Goal: Information Seeking & Learning: Compare options

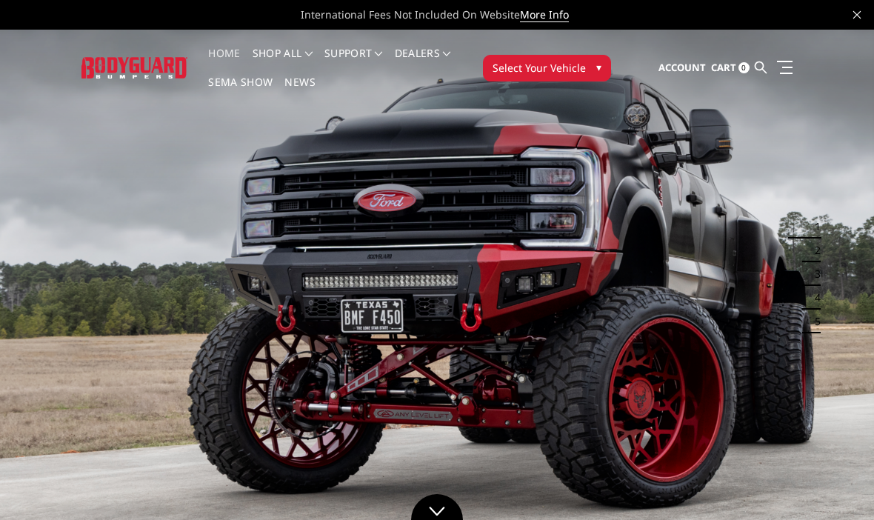
click at [610, 69] on button "Select Your Vehicle ▾" at bounding box center [547, 68] width 128 height 27
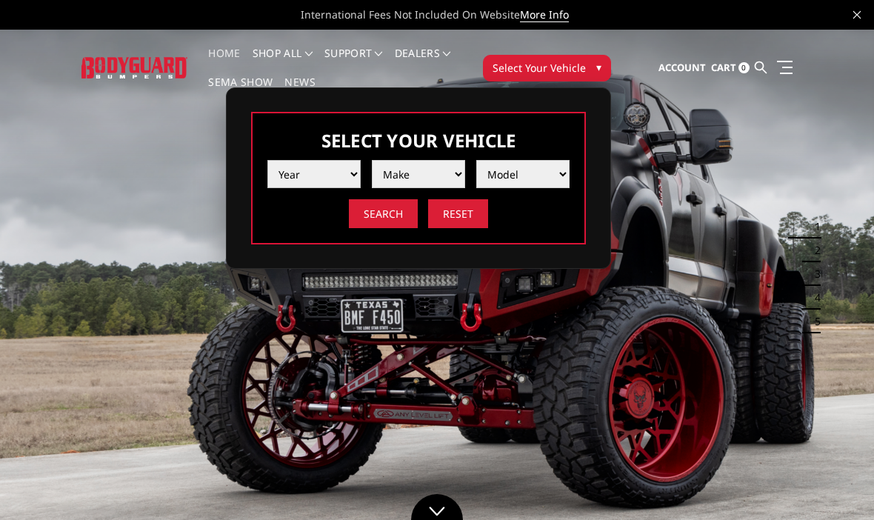
click at [357, 176] on select "Year 2025 2024 2023 2022 2021 2020 2019 2018 2017 2016 2015 2014 2013 2012 2011…" at bounding box center [314, 174] width 93 height 28
select select "yr_2024"
click at [452, 174] on select "Make Chevrolet Ford GMC Ram Toyota" at bounding box center [418, 174] width 93 height 28
select select "mk_gmc"
click at [551, 176] on select "Model Sierra 1500 Sierra 2500 / 3500" at bounding box center [522, 174] width 93 height 28
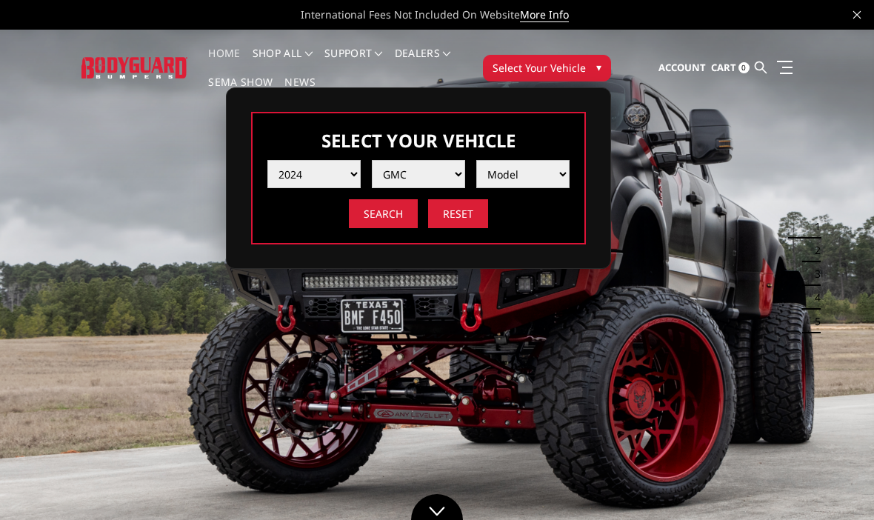
select select "md_sierra-2500-3500"
click at [389, 223] on input "Search" at bounding box center [383, 213] width 69 height 29
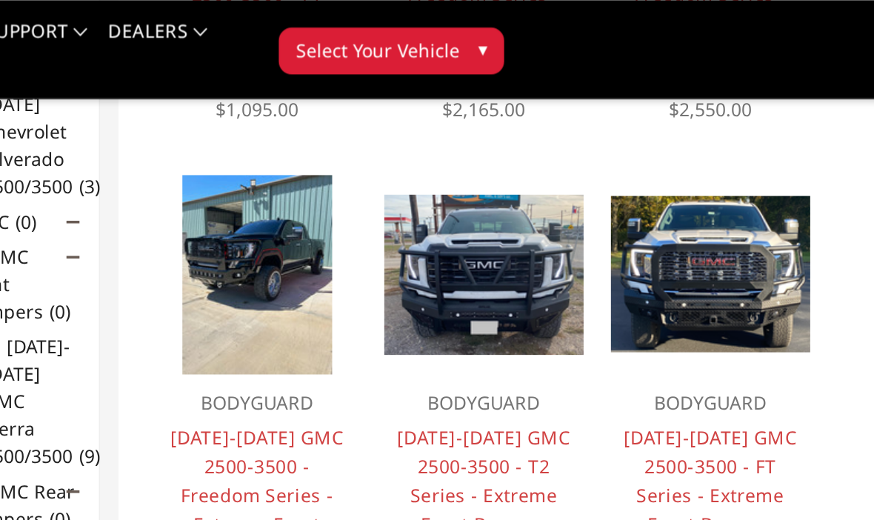
scroll to position [370, 0]
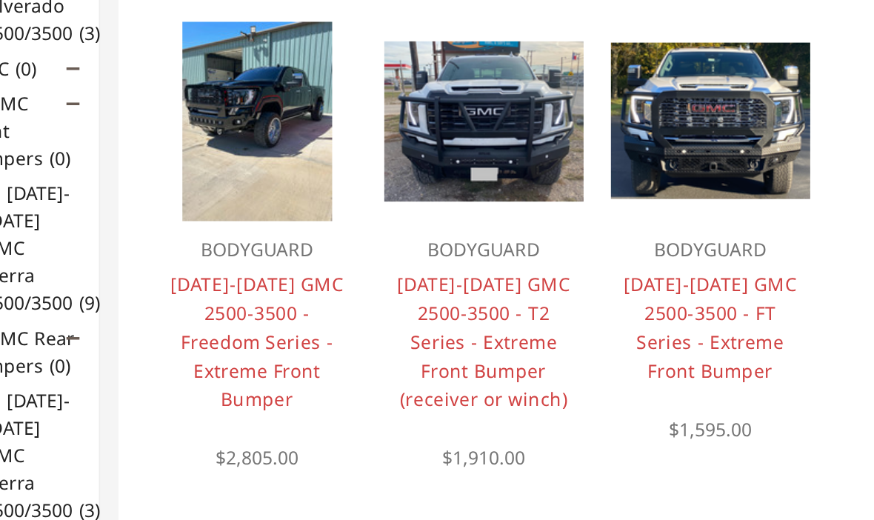
click at [554, 265] on link "2024-2025 GMC 2500-3500 - T2 Series - Extreme Front Bumper (receiver or winch)" at bounding box center [603, 304] width 99 height 79
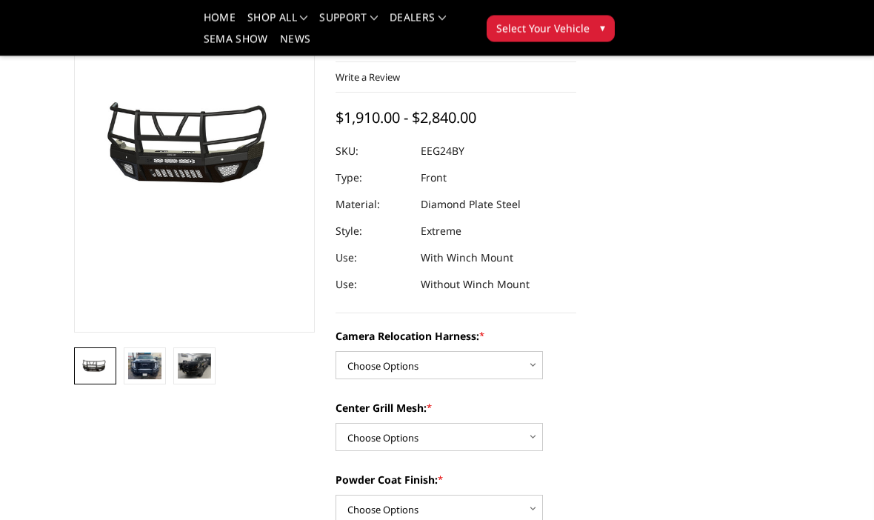
scroll to position [205, 0]
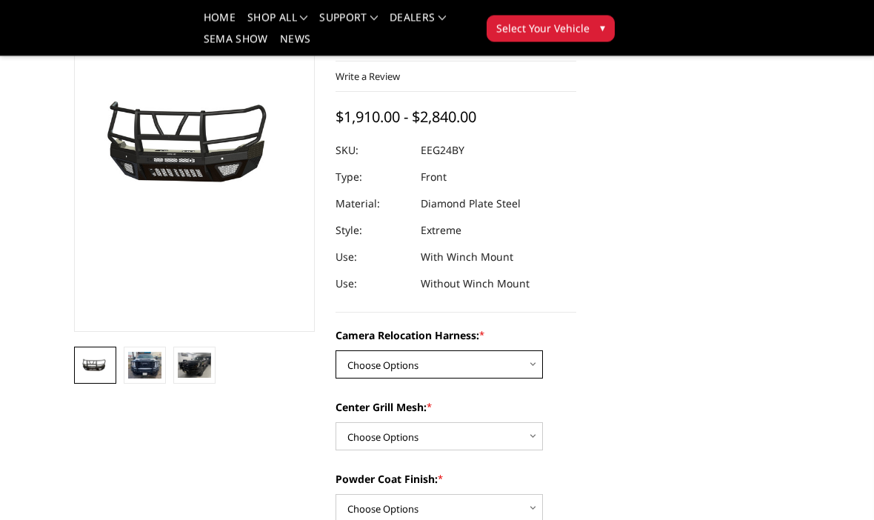
click at [522, 365] on select "Choose Options Without camera harness With camera harness" at bounding box center [439, 365] width 207 height 28
select select "3743"
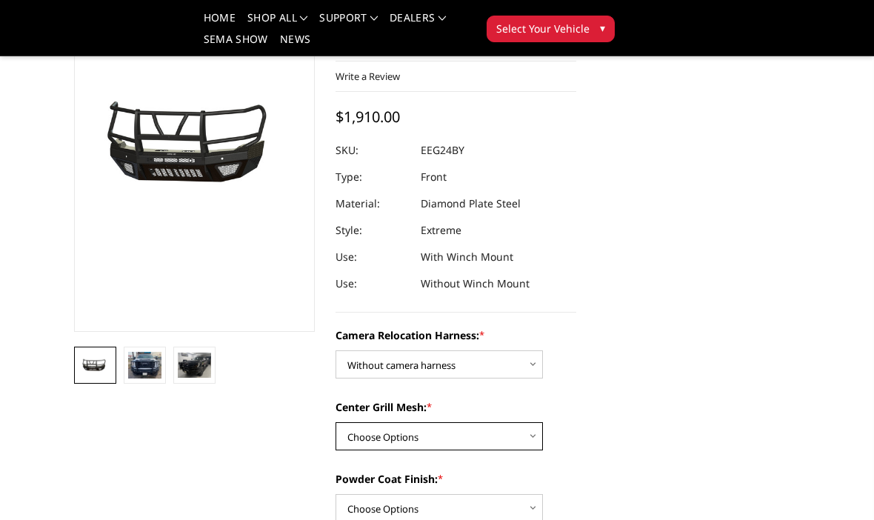
click at [534, 433] on select "Choose Options Without expanded metal With expanded metal" at bounding box center [439, 436] width 207 height 28
select select "3741"
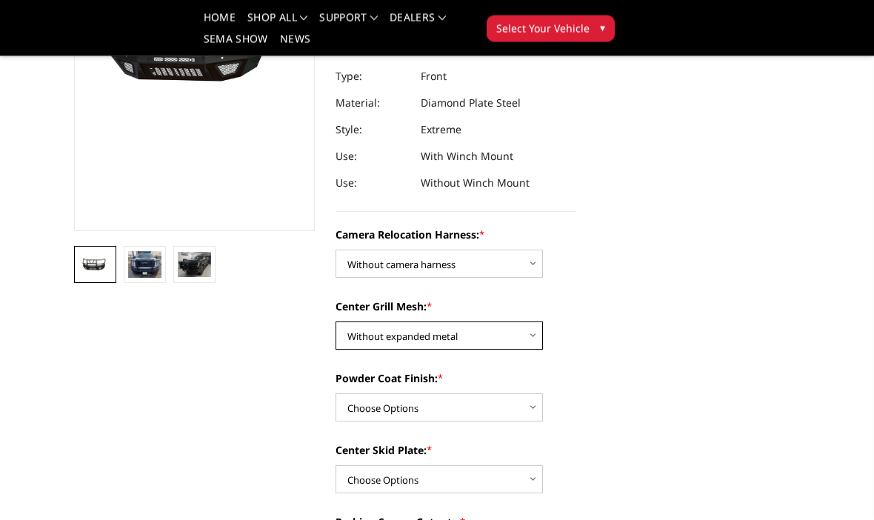
scroll to position [310, 0]
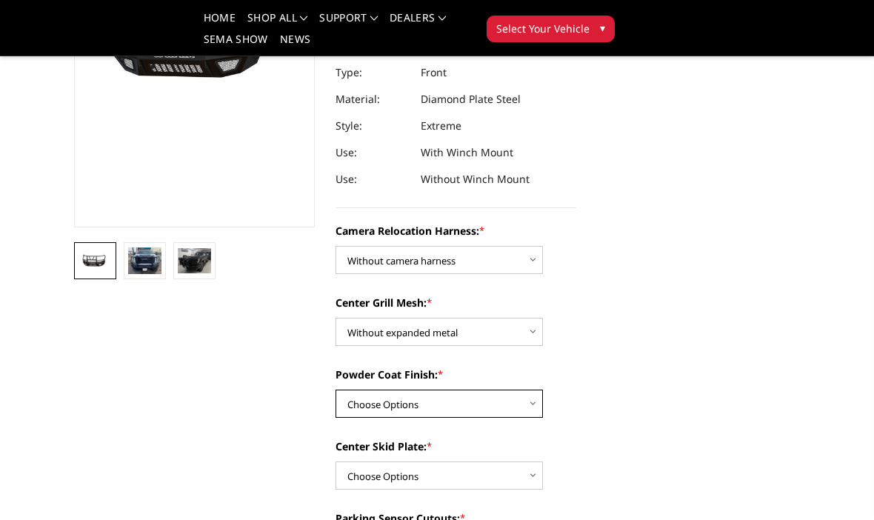
click at [528, 406] on select "Choose Options Textured Black Powder Coat Gloss Black Powder Coat Bare Metal" at bounding box center [439, 404] width 207 height 28
select select "3739"
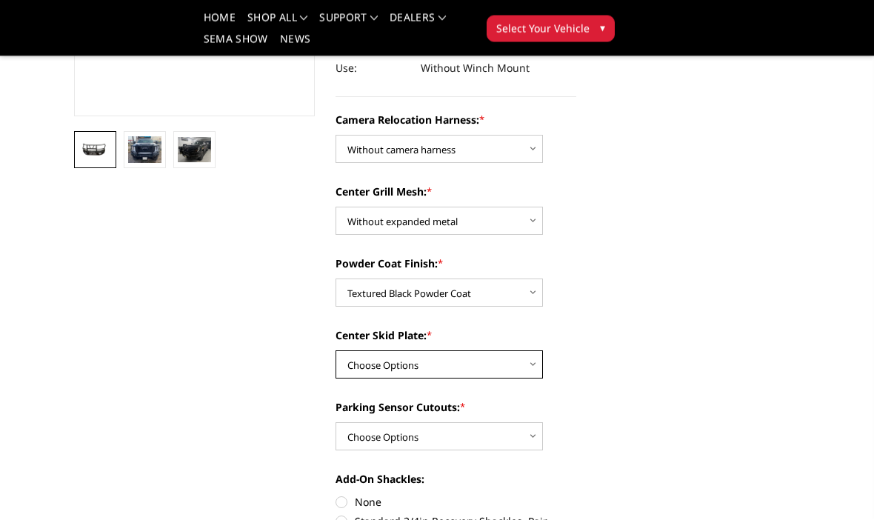
click at [522, 368] on select "Choose Options Winch Mount Skid Plate Standard Skid Plate (included) 2" Receive…" at bounding box center [439, 365] width 207 height 28
select select "3736"
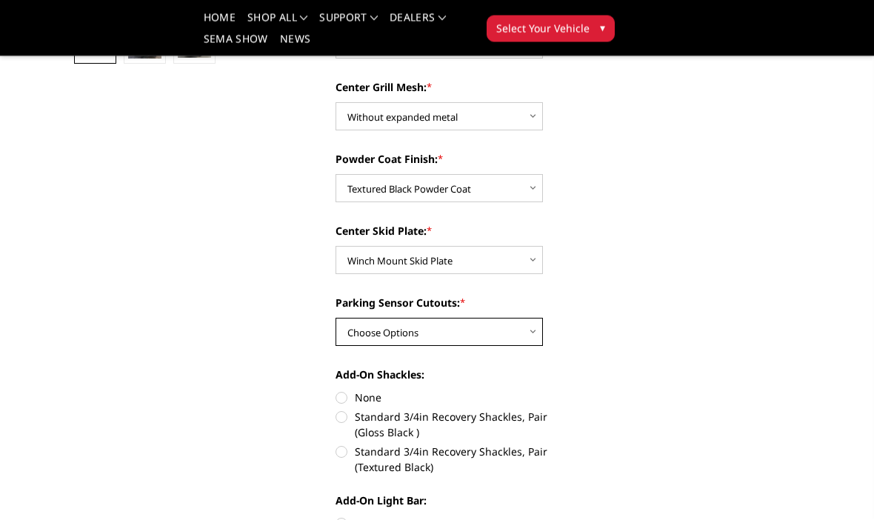
click at [527, 337] on select "Choose Options Yes - With Parking Sensor Cutouts" at bounding box center [439, 333] width 207 height 28
select select "3733"
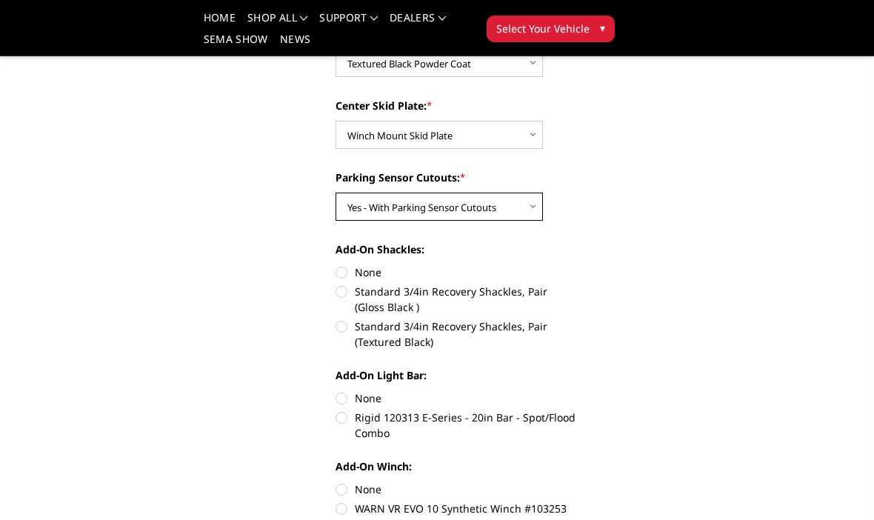
scroll to position [650, 0]
click at [354, 329] on label "Standard 3/4in Recovery Shackles, Pair (Textured Black)" at bounding box center [456, 334] width 241 height 31
click at [576, 285] on input "Standard 3/4in Recovery Shackles, Pair (Textured Black)" at bounding box center [576, 285] width 1 height 1
radio input "true"
click at [353, 393] on label "None" at bounding box center [456, 399] width 241 height 16
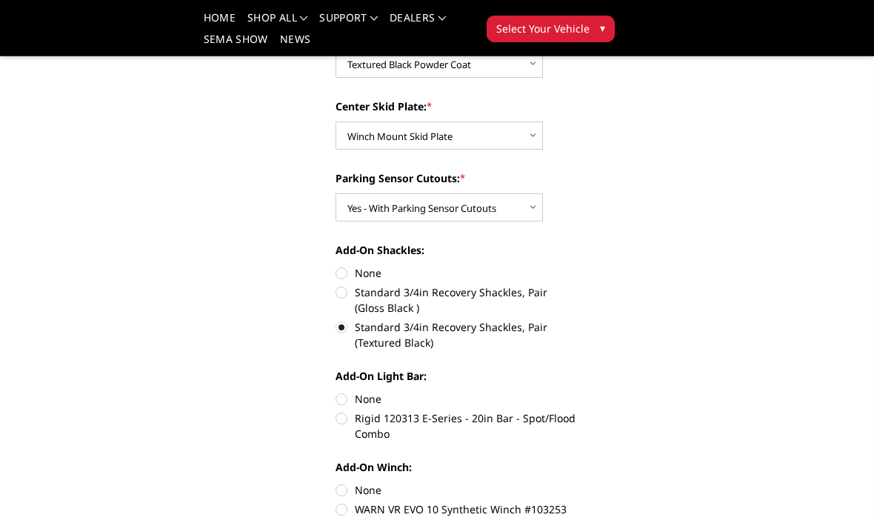
click at [336, 392] on input "None" at bounding box center [336, 391] width 1 height 1
radio input "true"
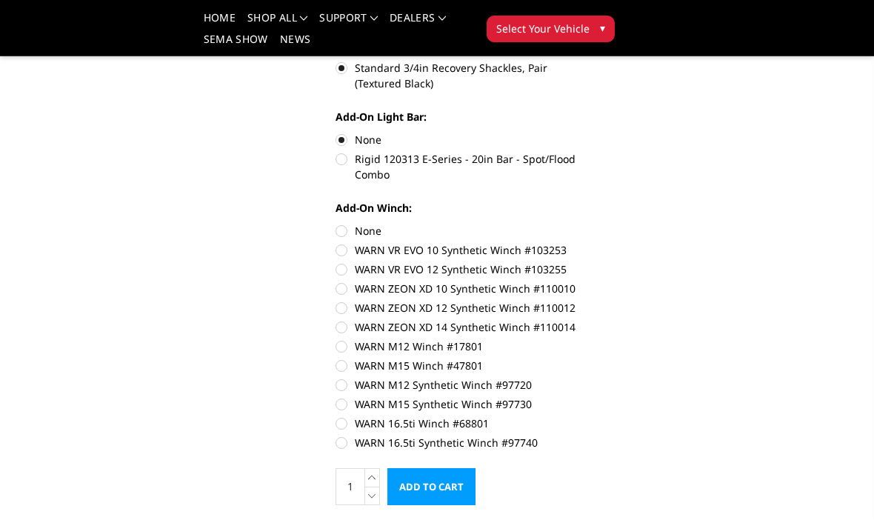
scroll to position [908, 0]
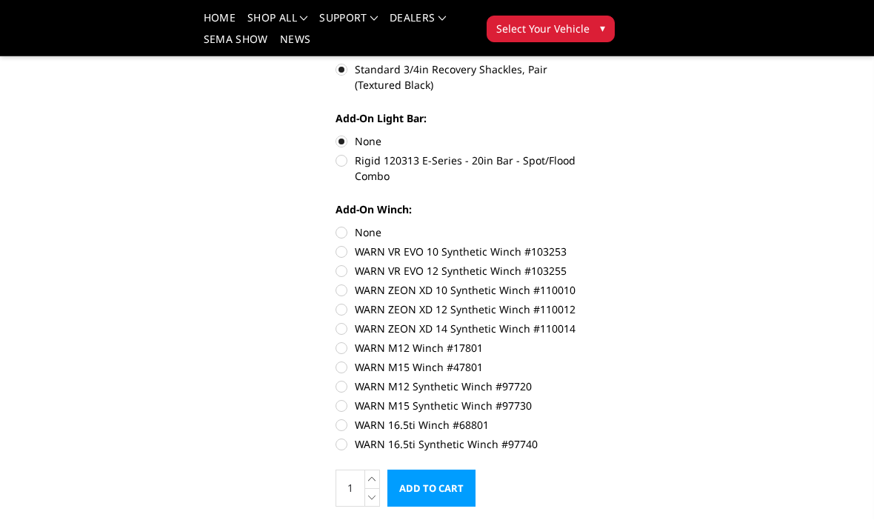
click at [350, 315] on label "WARN ZEON XD 12 Synthetic Winch #110012" at bounding box center [456, 310] width 241 height 16
click at [576, 283] on input "WARN ZEON XD 12 Synthetic Winch #110012" at bounding box center [576, 282] width 1 height 1
radio input "true"
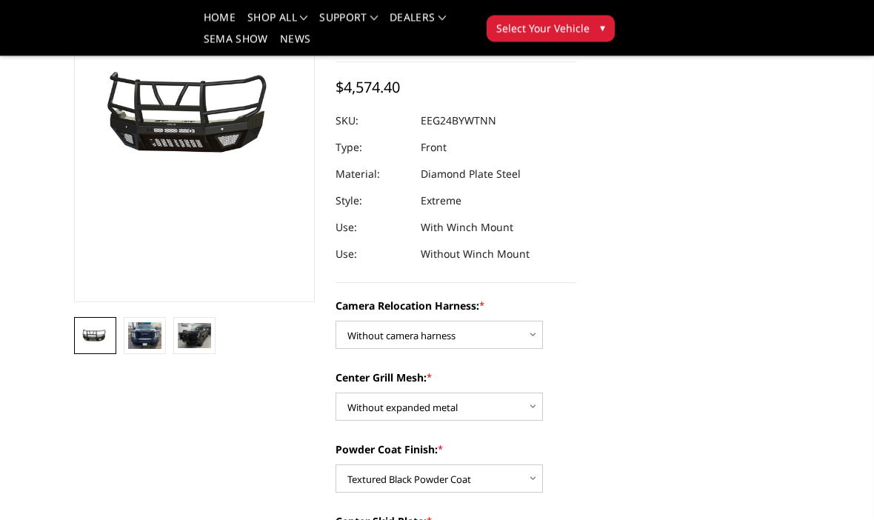
scroll to position [247, 0]
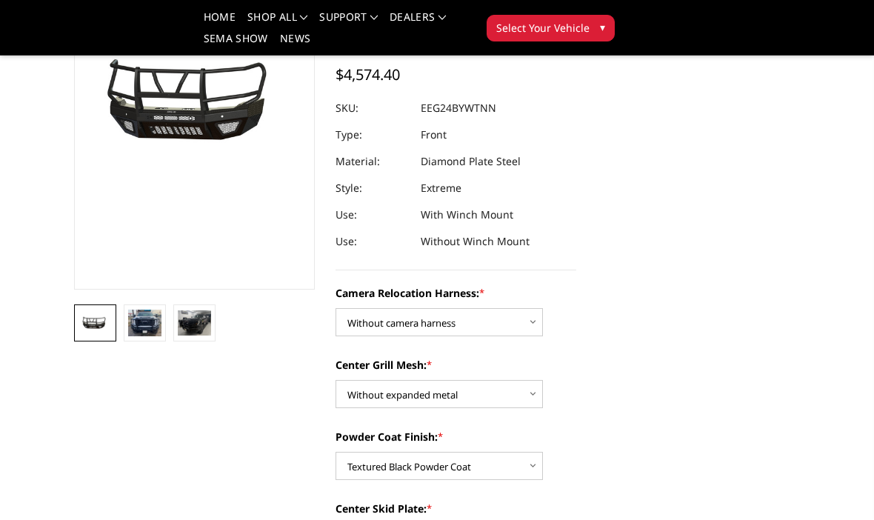
click at [144, 324] on img at bounding box center [144, 323] width 33 height 27
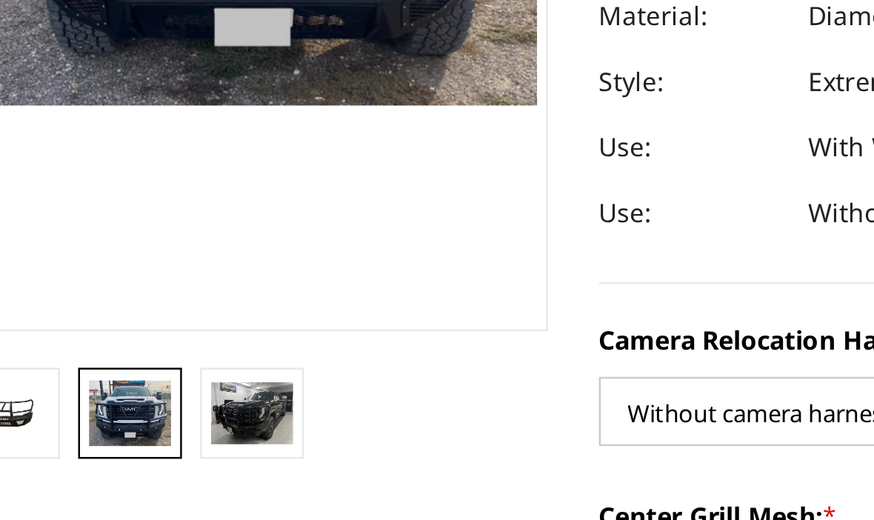
click at [178, 311] on img at bounding box center [194, 323] width 33 height 25
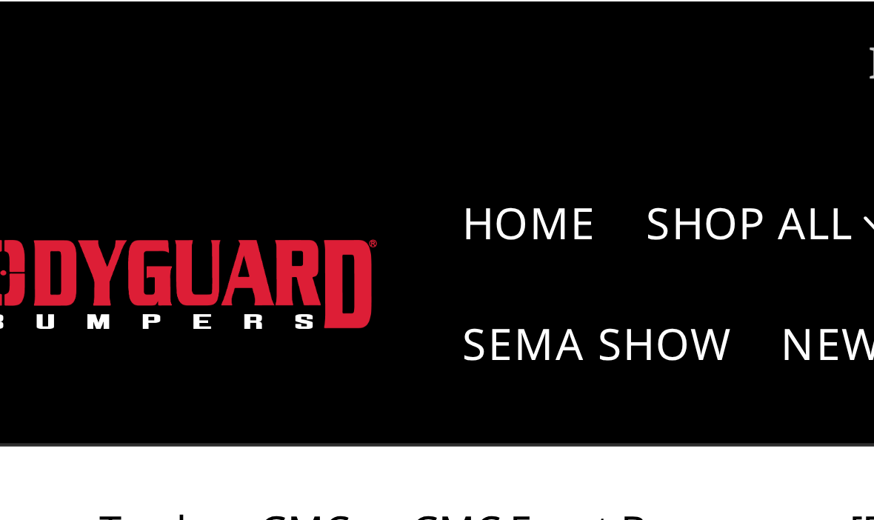
scroll to position [0, 0]
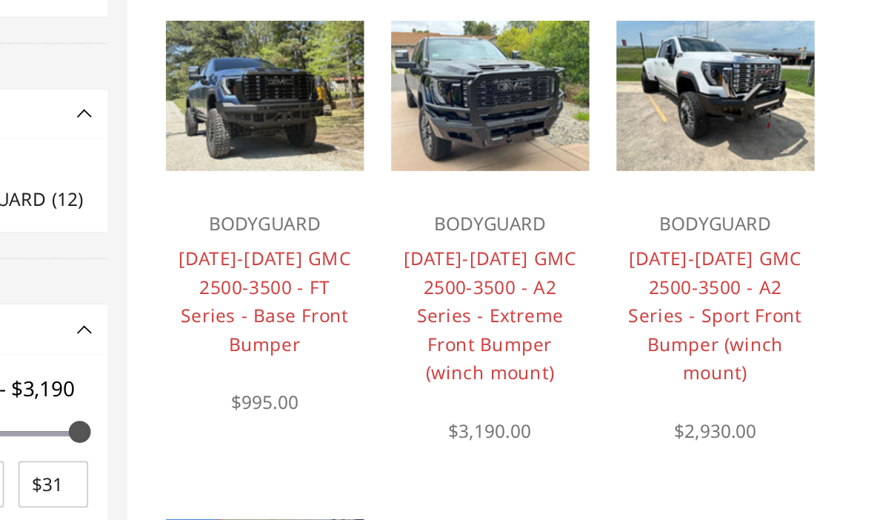
scroll to position [587, 0]
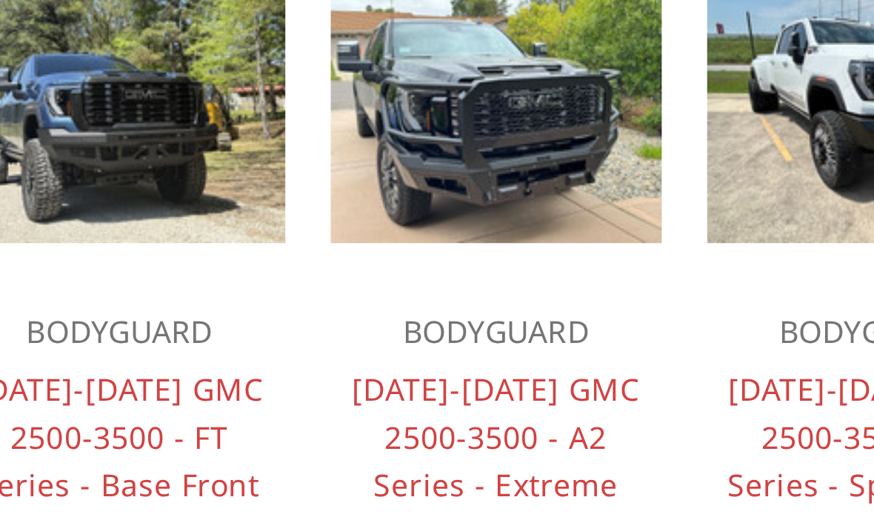
click at [554, 333] on link "2024-2025 GMC 2500-3500 - A2 Series - Extreme Front Bumper (winch mount)" at bounding box center [603, 372] width 99 height 79
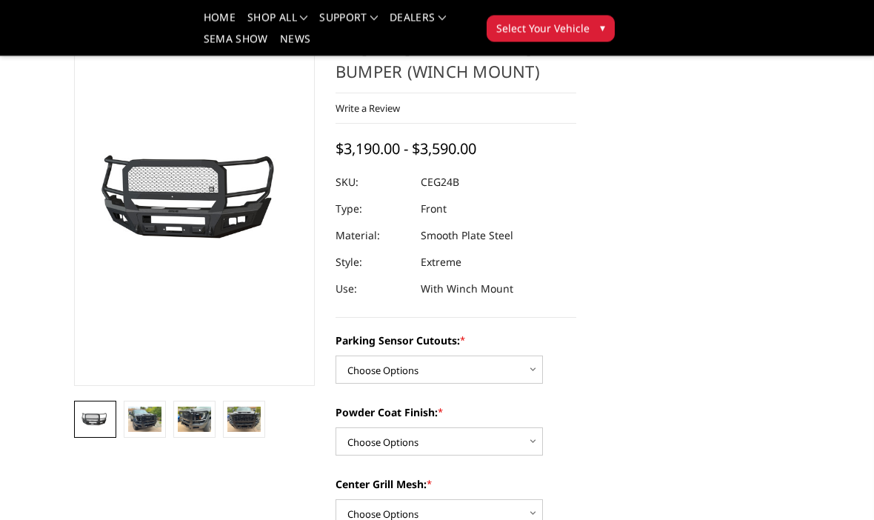
scroll to position [151, 0]
click at [537, 362] on select "Choose Options No - Without Parking Sensor Cutouts Yes - With Parking Sensor Cu…" at bounding box center [439, 370] width 207 height 28
select select "2143"
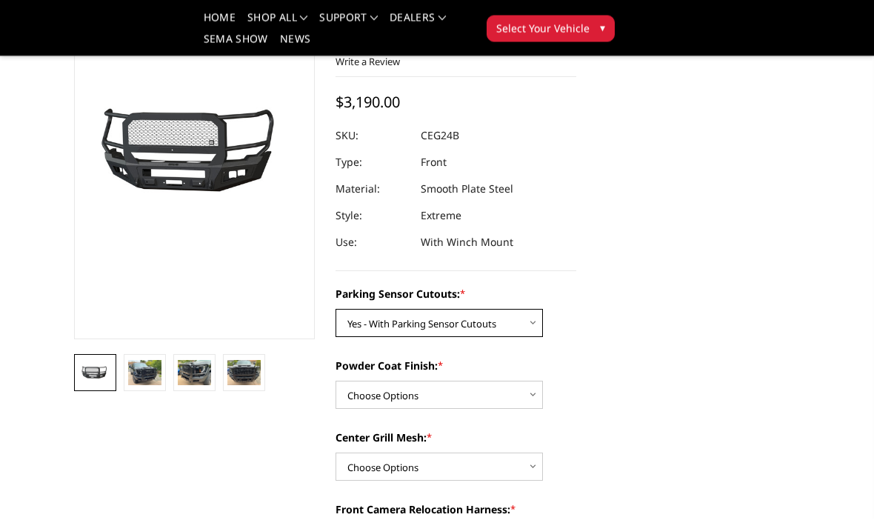
scroll to position [198, 0]
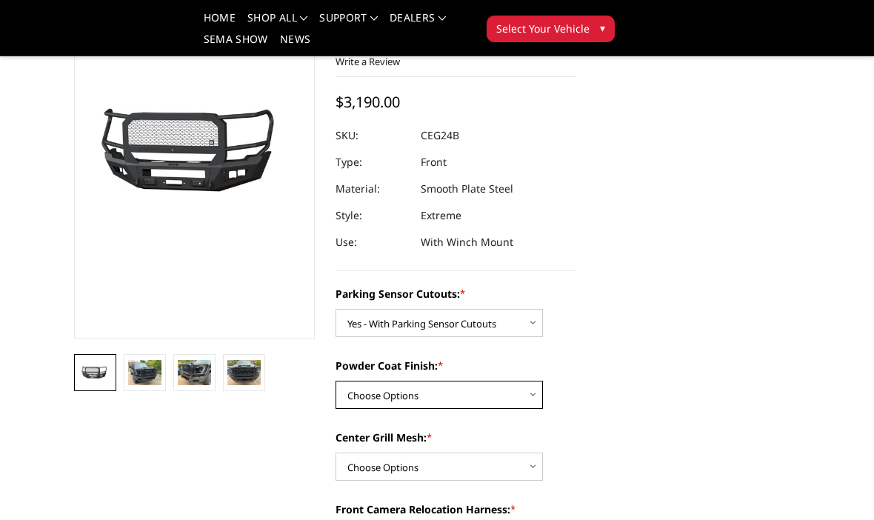
click at [536, 395] on select "Choose Options Bare Metal Textured Black Powder Coat" at bounding box center [439, 395] width 207 height 28
select select "2145"
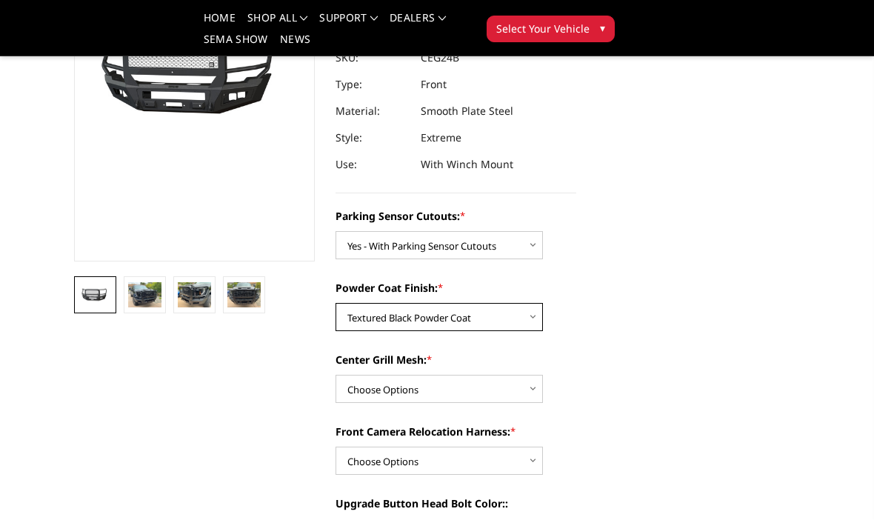
scroll to position [284, 0]
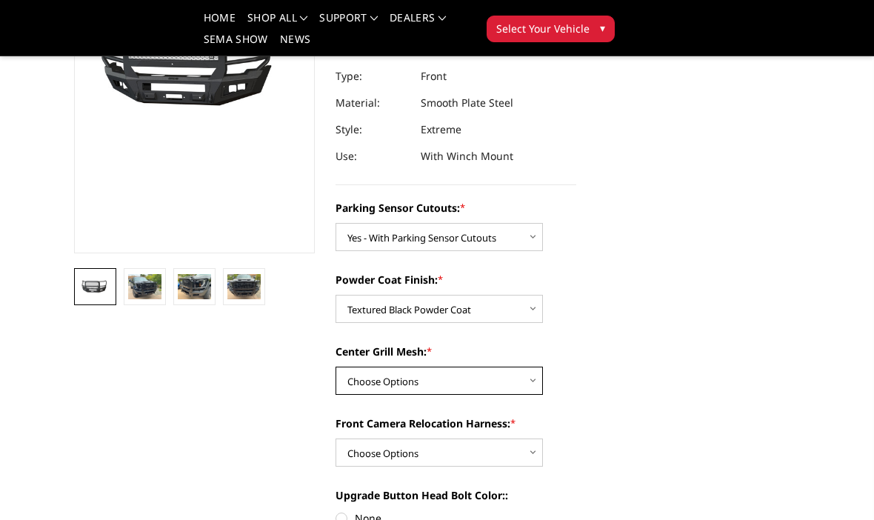
click at [521, 373] on select "Choose Options WITH Center Grill Mesh WITHOUT Center Grill Mesh" at bounding box center [439, 381] width 207 height 28
select select "2147"
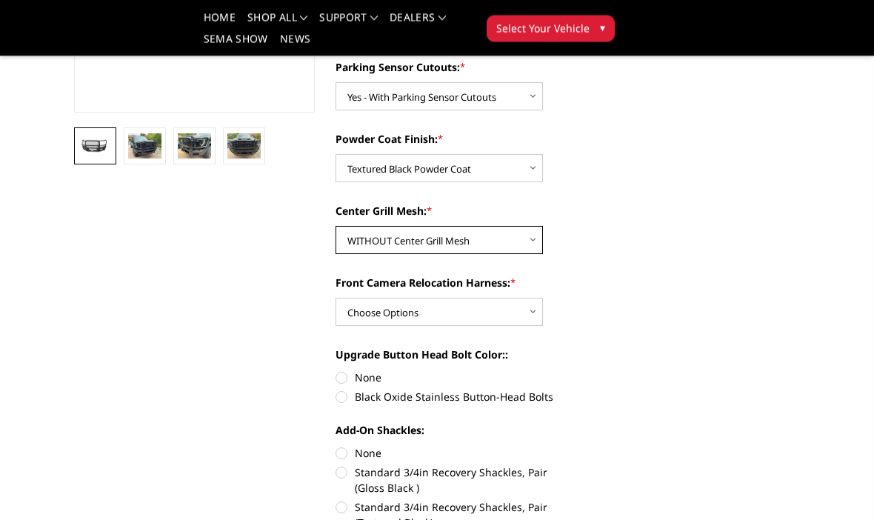
scroll to position [425, 0]
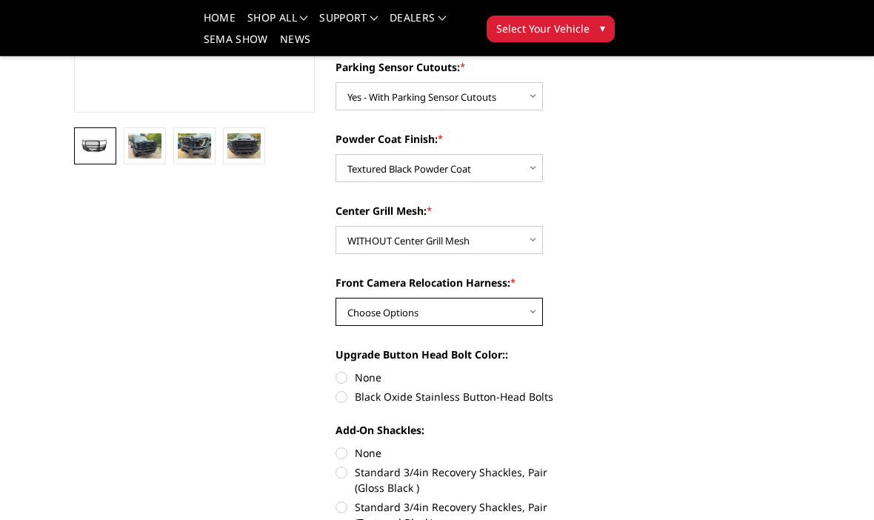
click at [526, 310] on select "Choose Options WITH Front Camera Relocation Harness WITHOUT Front Camera Reloca…" at bounding box center [439, 312] width 207 height 28
select select "2148"
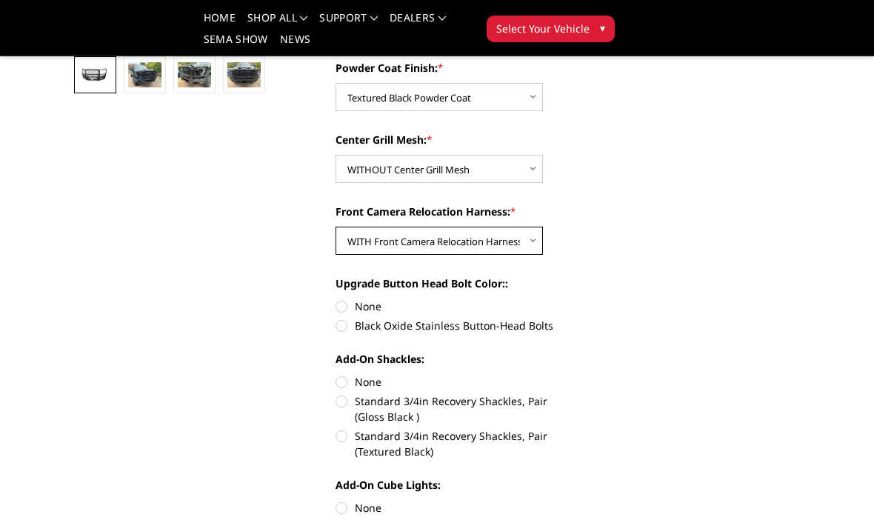
scroll to position [498, 0]
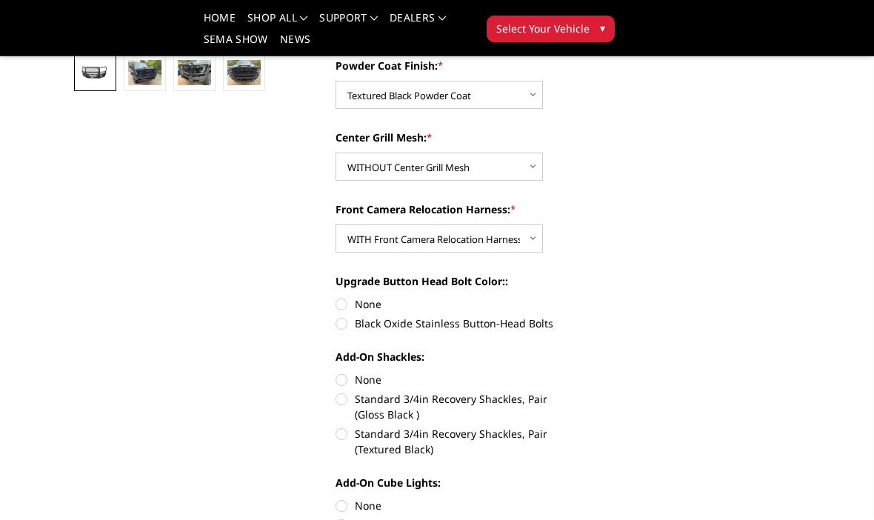
click at [346, 331] on label "Black Oxide Stainless Button-Head Bolts" at bounding box center [456, 324] width 241 height 16
click at [576, 297] on input "Black Oxide Stainless Button-Head Bolts" at bounding box center [576, 296] width 1 height 1
radio input "true"
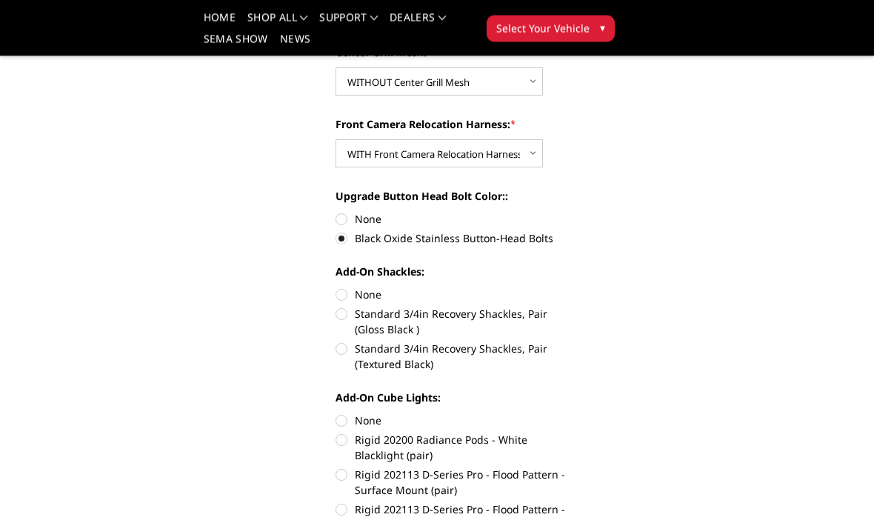
scroll to position [586, 0]
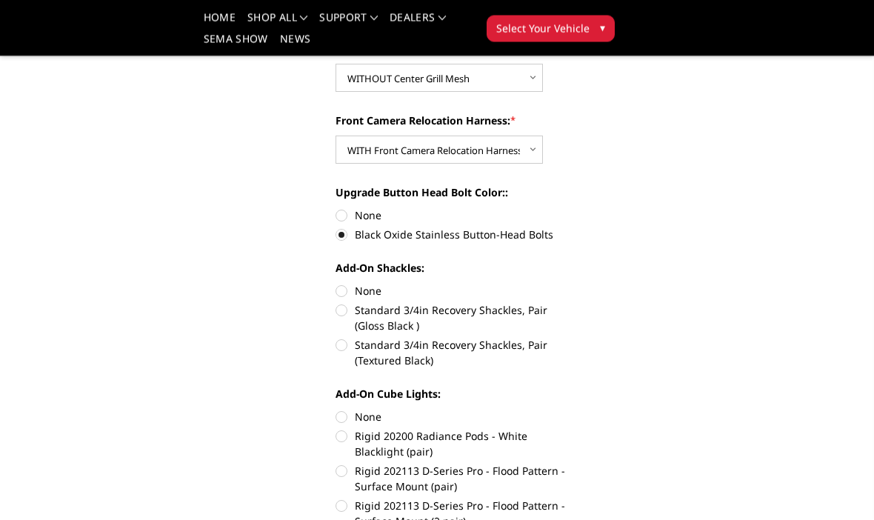
click at [349, 348] on label "Standard 3/4in Recovery Shackles, Pair (Textured Black)" at bounding box center [456, 353] width 241 height 31
click at [576, 304] on input "Standard 3/4in Recovery Shackles, Pair (Textured Black)" at bounding box center [576, 303] width 1 height 1
radio input "true"
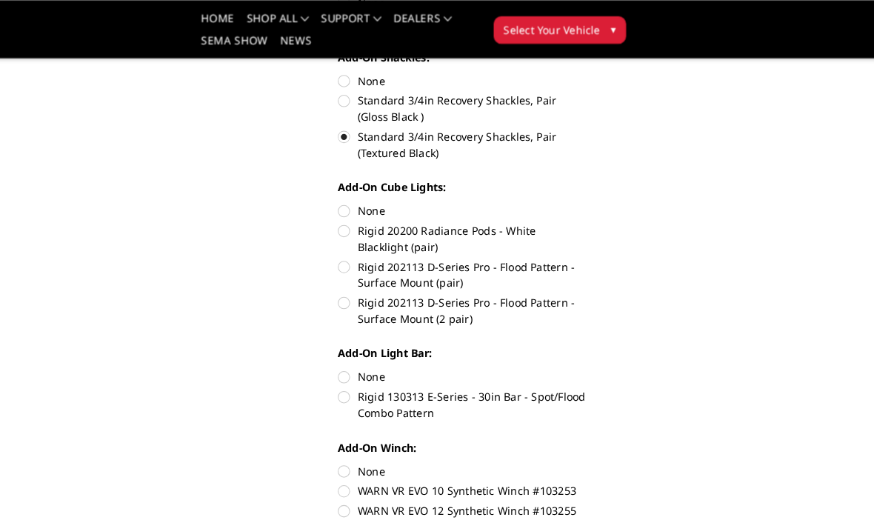
scroll to position [798, 0]
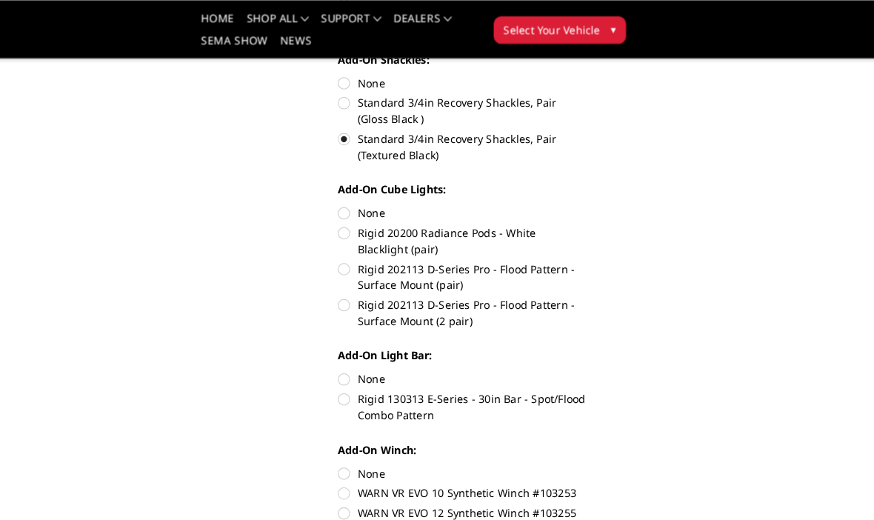
click at [339, 227] on label "Rigid 20200 Radiance Pods - White Blacklight (pair)" at bounding box center [456, 232] width 241 height 31
click at [576, 199] on input "Rigid 20200 Radiance Pods - White Blacklight (pair)" at bounding box center [576, 198] width 1 height 1
radio input "true"
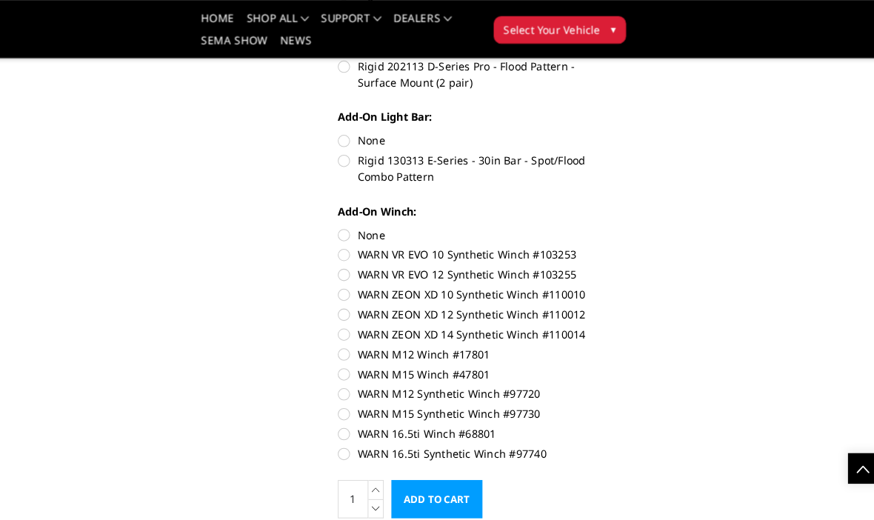
scroll to position [1028, 0]
click at [339, 381] on label "WARN M12 Synthetic Winch #97720" at bounding box center [456, 382] width 241 height 16
click at [576, 356] on input "WARN M12 Synthetic Winch #97720" at bounding box center [576, 355] width 1 height 1
radio input "true"
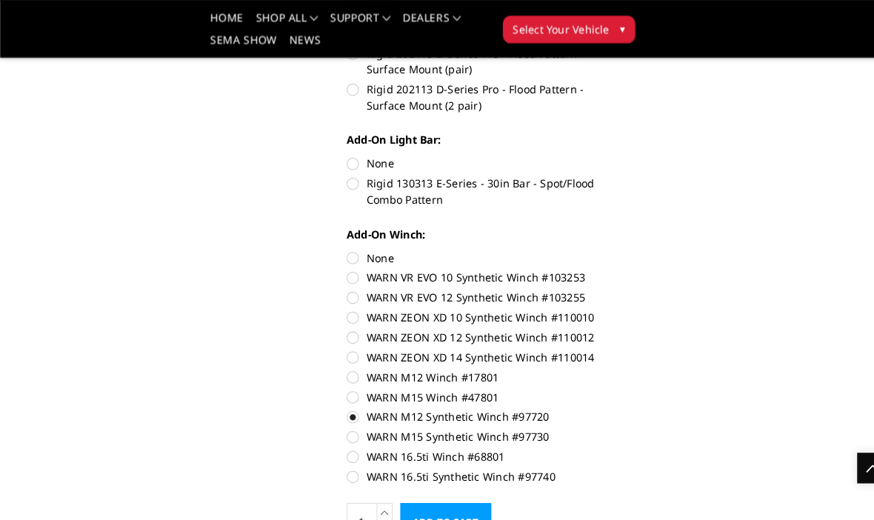
scroll to position [1006, 0]
click at [350, 251] on label "None" at bounding box center [456, 250] width 241 height 16
click at [336, 243] on input "None" at bounding box center [336, 242] width 1 height 1
radio input "true"
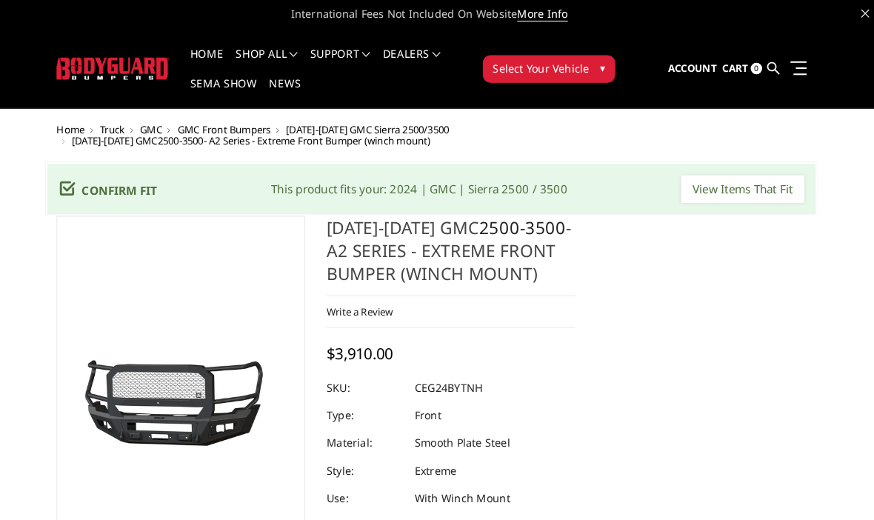
scroll to position [0, 0]
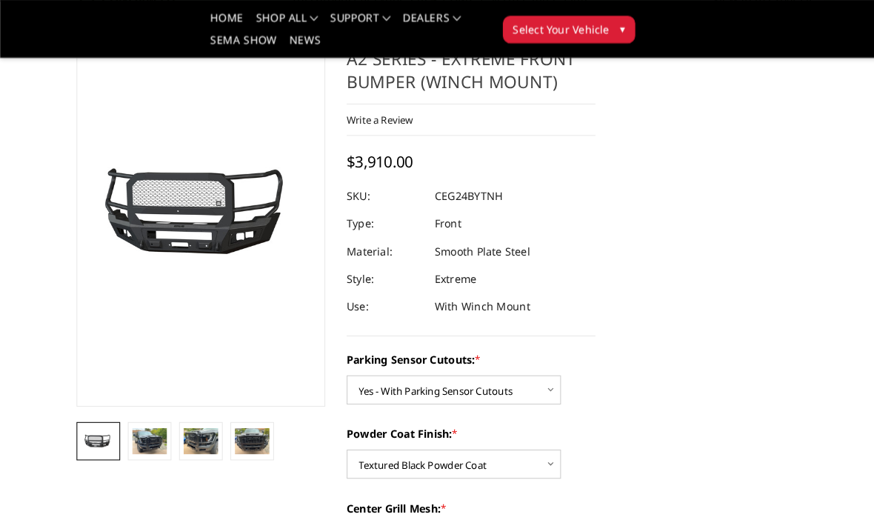
click at [143, 434] on img at bounding box center [144, 427] width 33 height 25
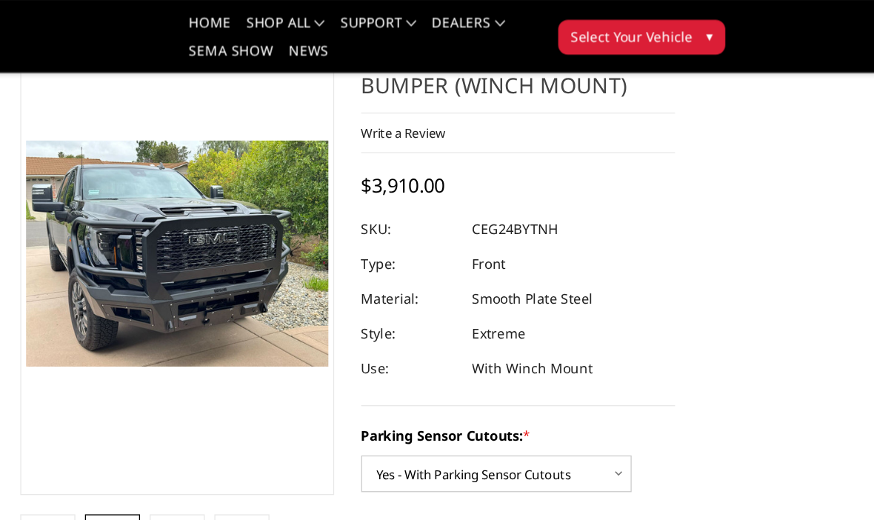
scroll to position [107, 0]
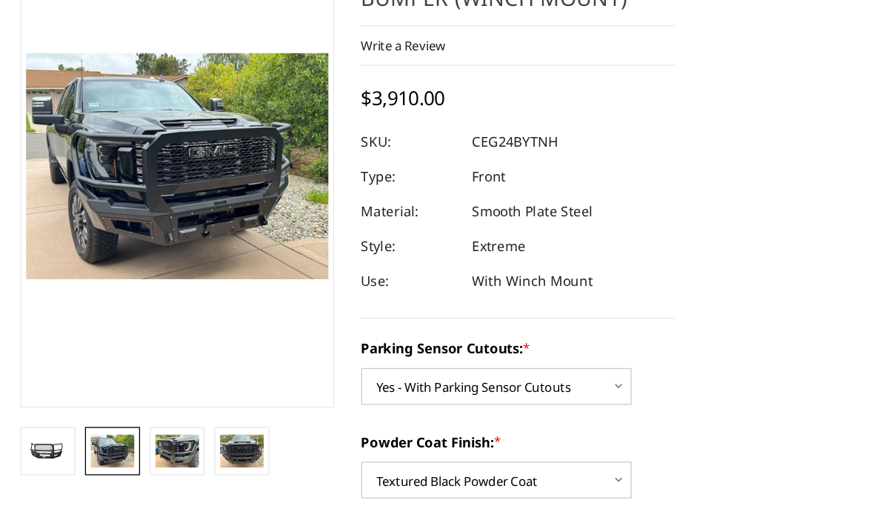
click at [178, 415] on img at bounding box center [194, 427] width 33 height 25
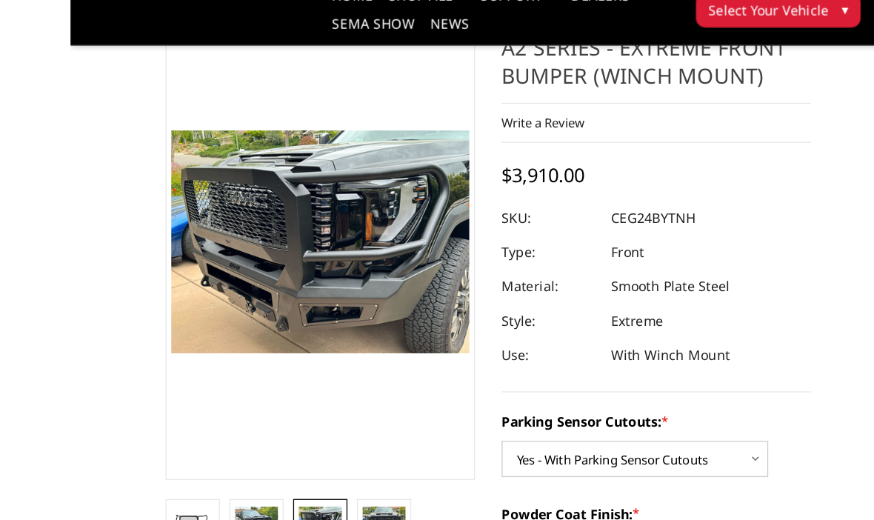
scroll to position [142, 0]
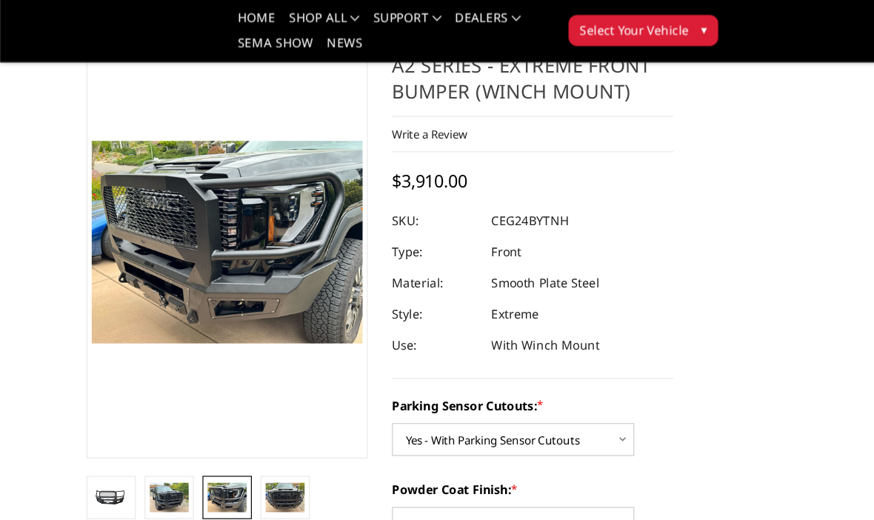
click at [254, 433] on img at bounding box center [243, 428] width 33 height 25
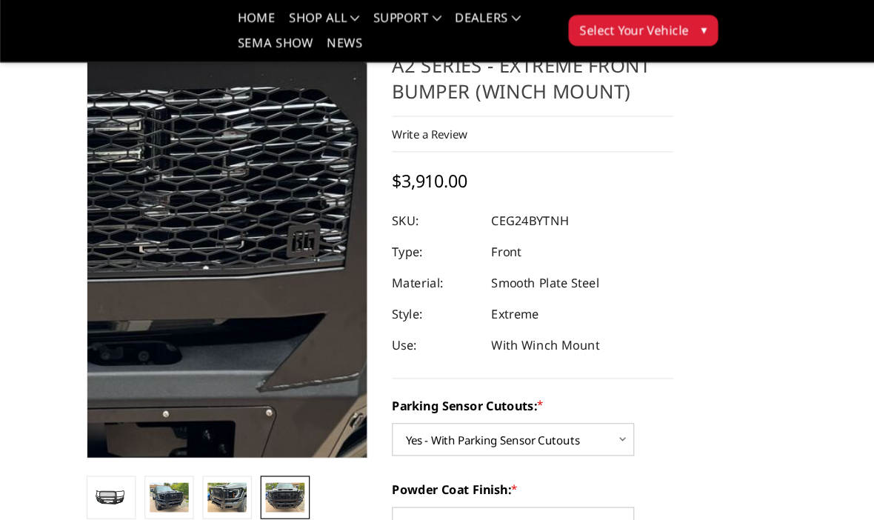
click at [261, 233] on img at bounding box center [0, 189] width 948 height 711
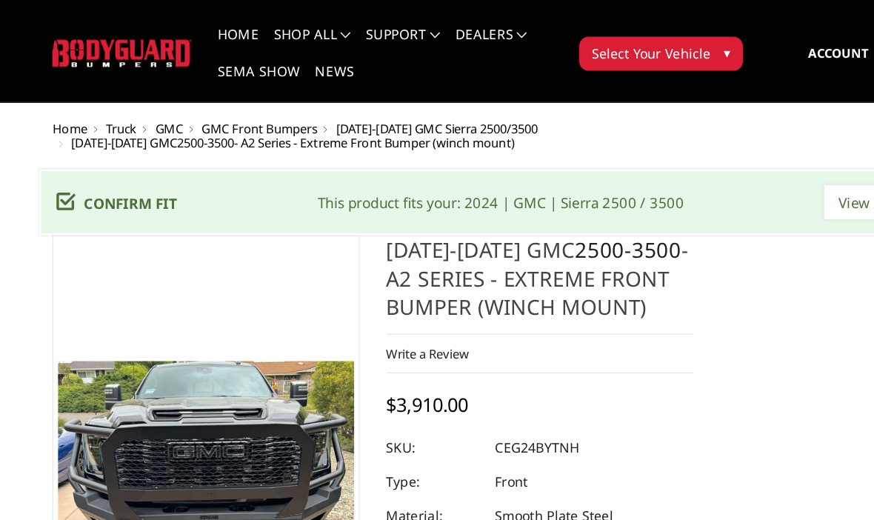
scroll to position [0, 0]
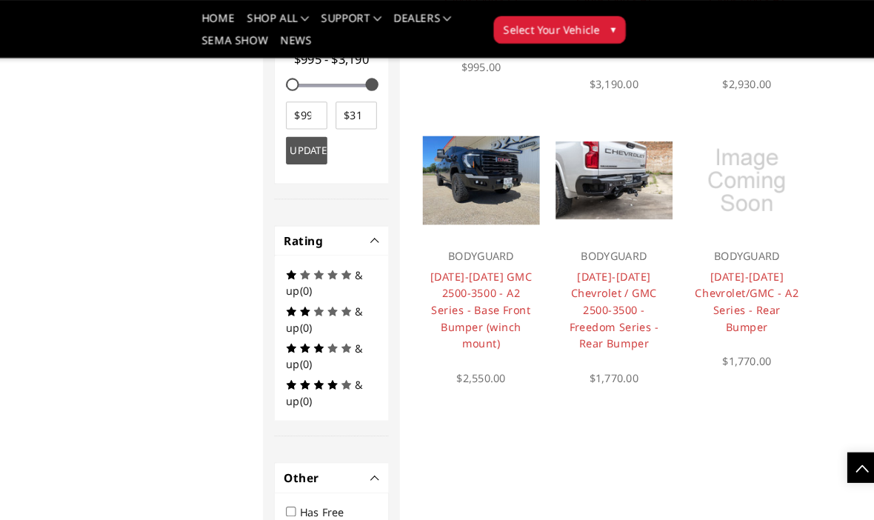
scroll to position [943, 0]
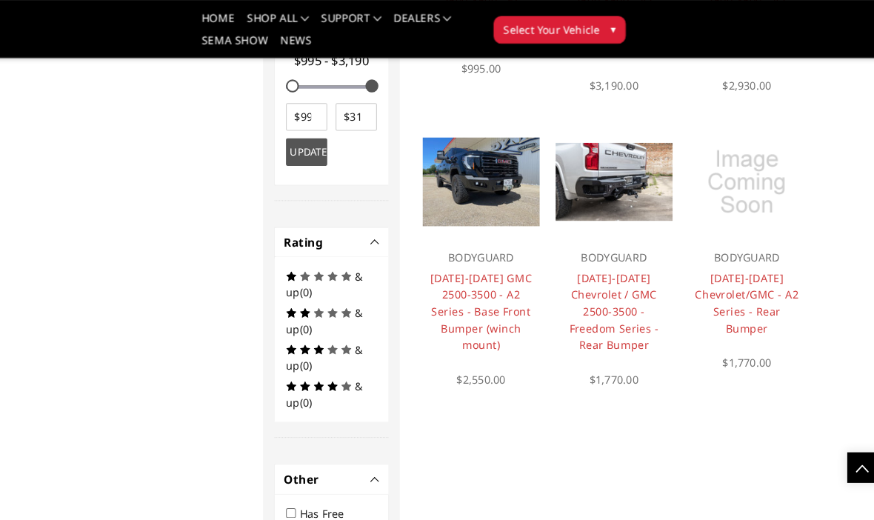
click at [473, 273] on link "[DATE]-[DATE] GMC 2500-3500 - A2 Series - Base Front Bumper (winch mount)" at bounding box center [474, 301] width 99 height 79
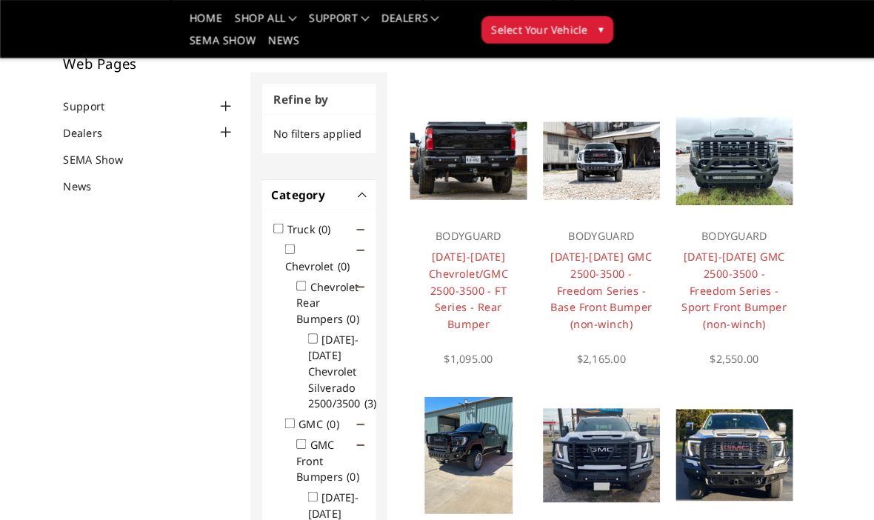
scroll to position [108, 0]
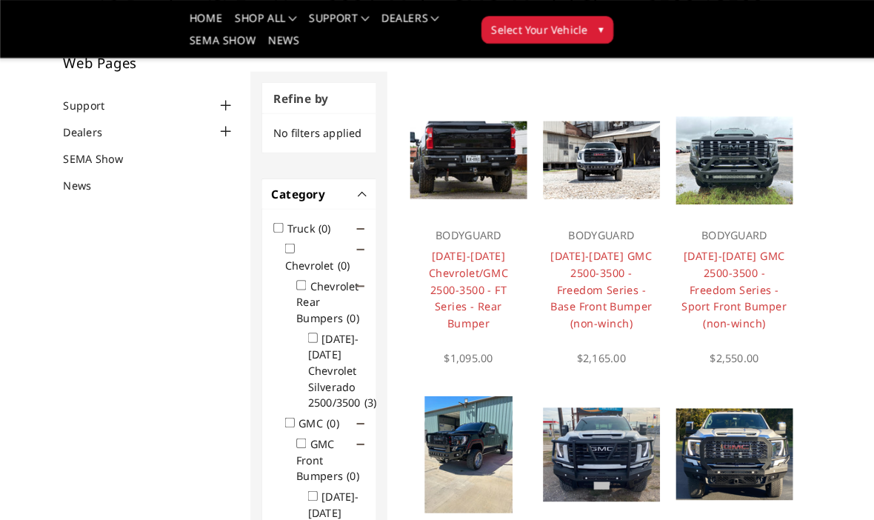
click at [456, 276] on link "[DATE]-[DATE] Chevrolet/GMC 2500-3500 - FT Series - Rear Bumper" at bounding box center [474, 281] width 77 height 79
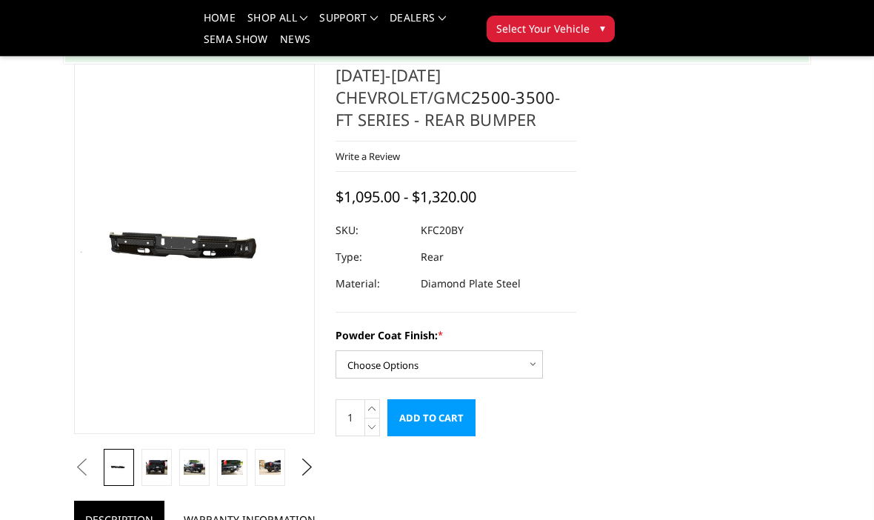
scroll to position [110, 0]
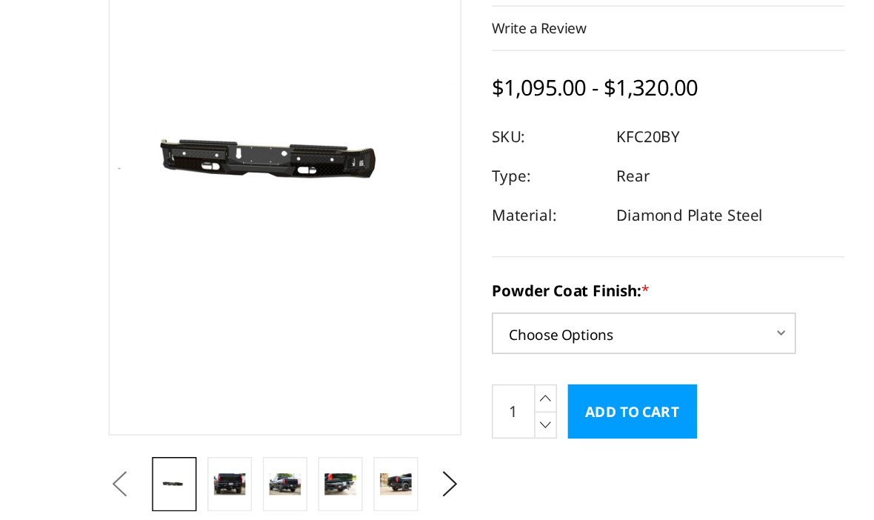
click at [156, 442] on img at bounding box center [156, 449] width 21 height 14
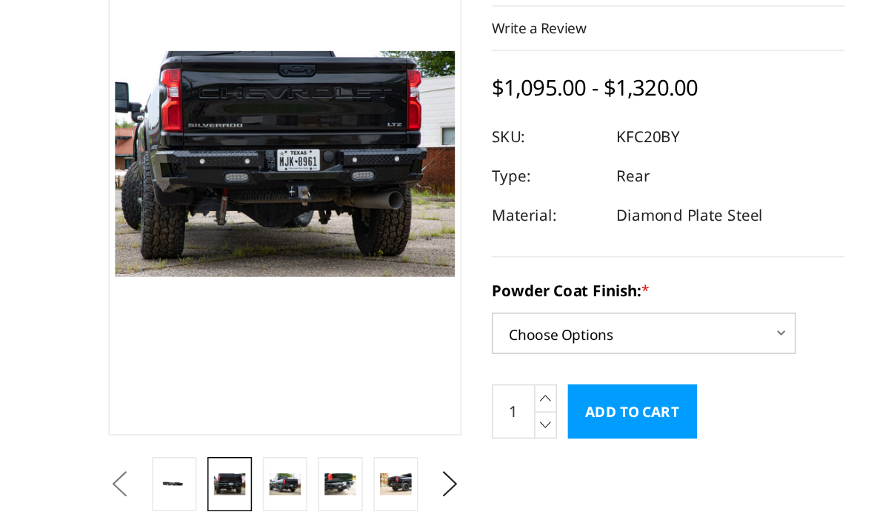
click at [201, 442] on img at bounding box center [194, 449] width 21 height 14
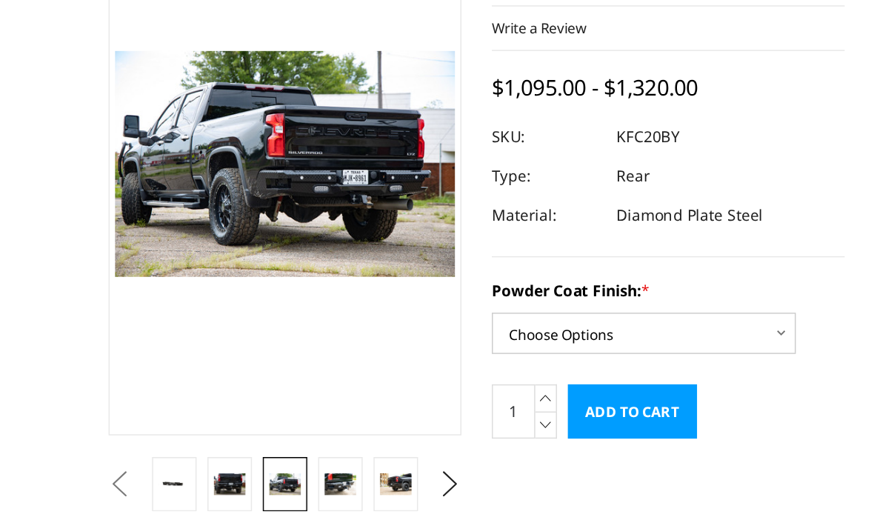
click at [233, 442] on img at bounding box center [232, 449] width 21 height 14
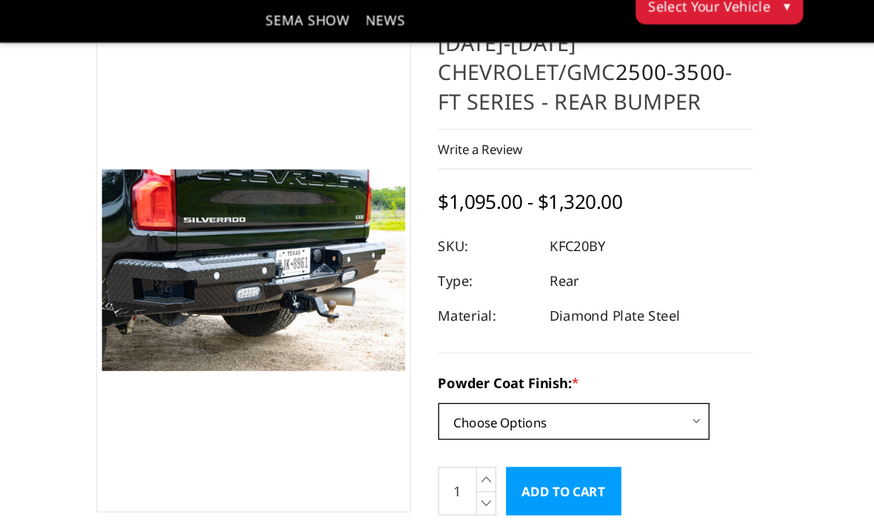
click at [541, 332] on select "Choose Options Bare Metal Gloss Black Powder Coat Textured Black Powder Coat" at bounding box center [439, 346] width 207 height 28
select select "3419"
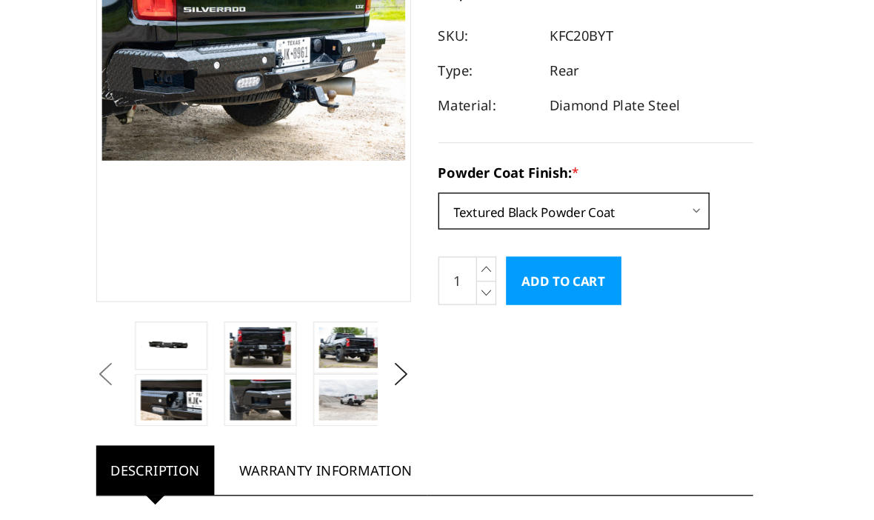
scroll to position [212, 0]
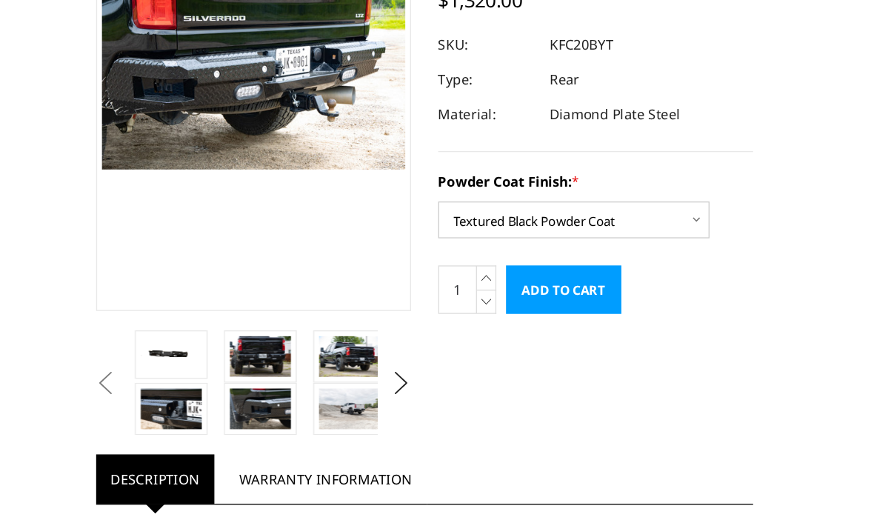
click at [304, 358] on button "Next" at bounding box center [307, 369] width 22 height 22
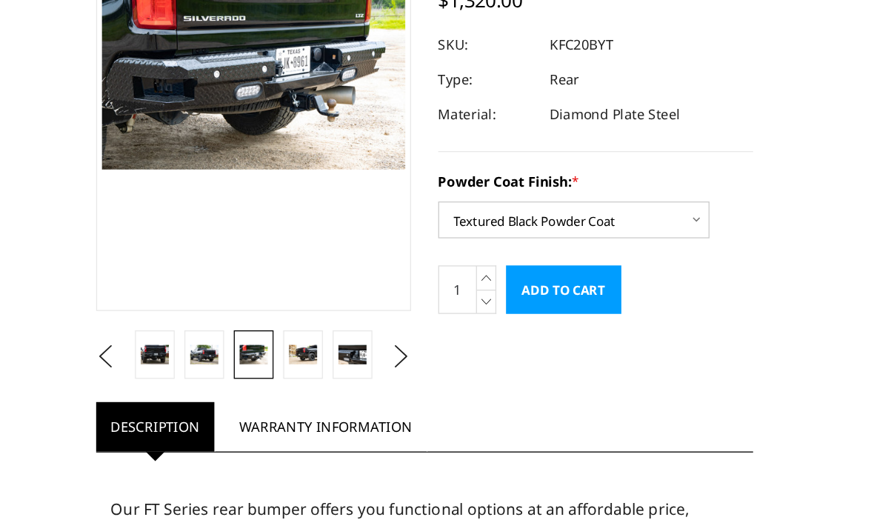
click at [239, 340] on img at bounding box center [232, 347] width 21 height 14
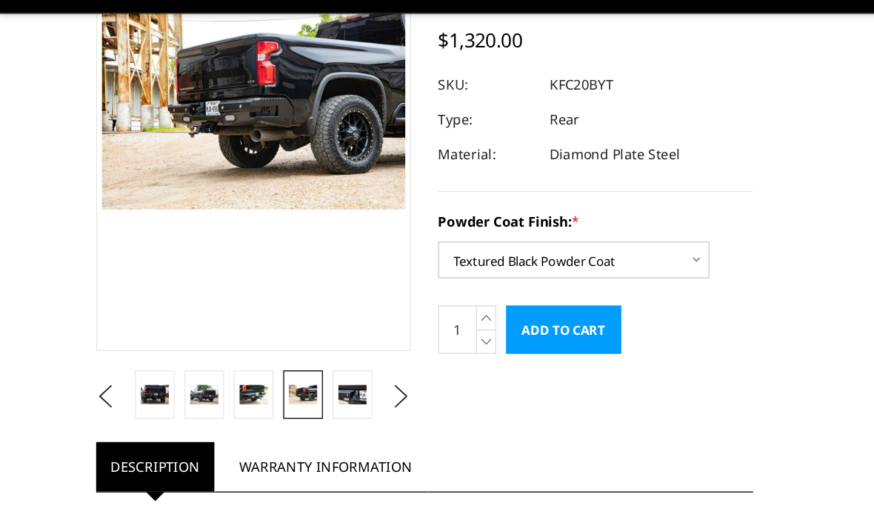
click at [268, 340] on img at bounding box center [269, 347] width 21 height 14
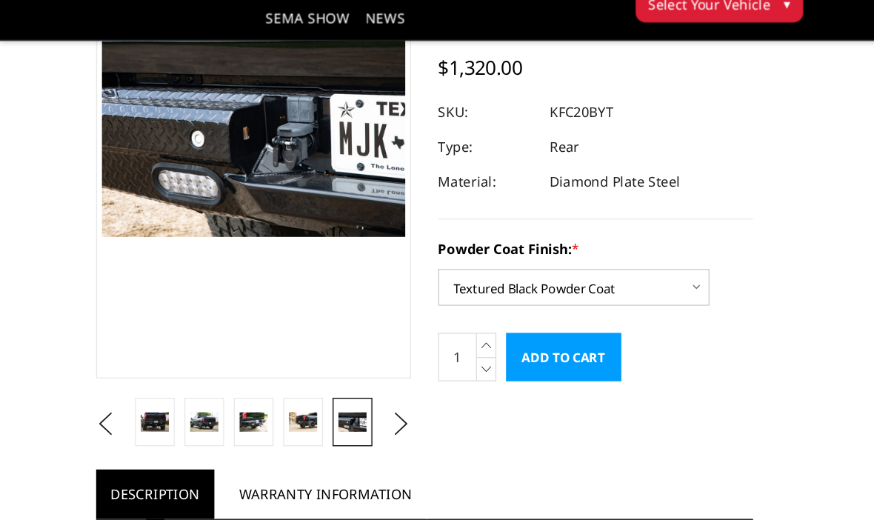
click at [305, 338] on button "Next" at bounding box center [307, 349] width 22 height 22
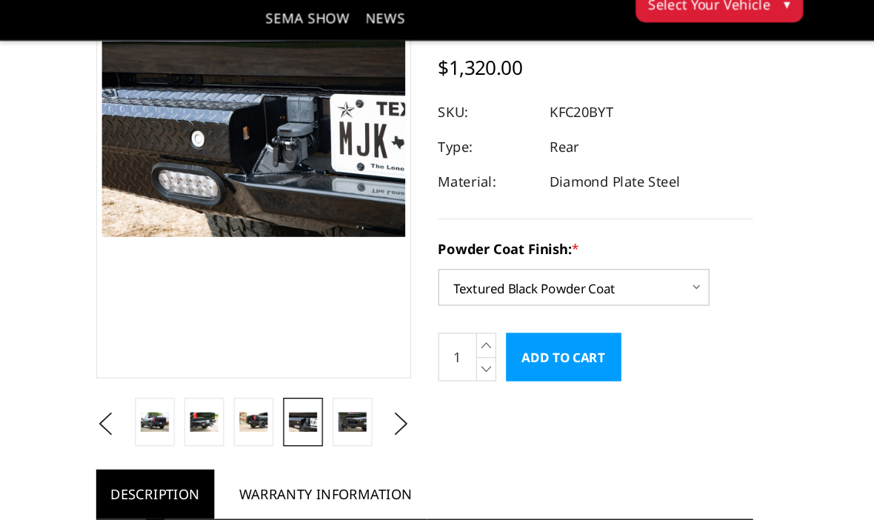
click at [274, 340] on img at bounding box center [269, 347] width 21 height 14
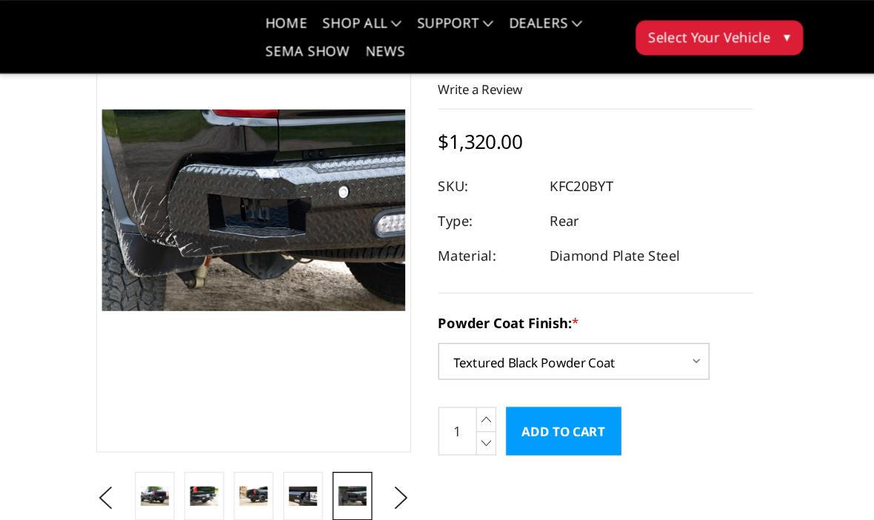
scroll to position [174, 0]
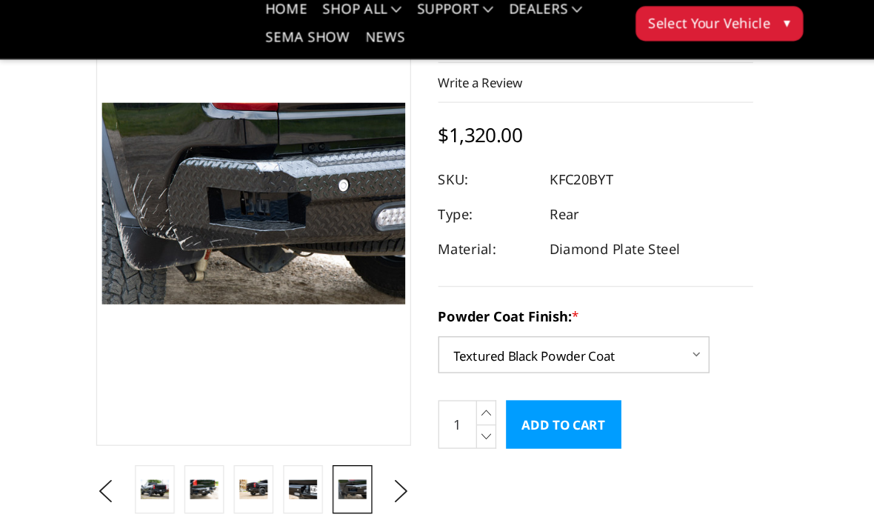
click at [307, 376] on button "Next" at bounding box center [307, 387] width 22 height 22
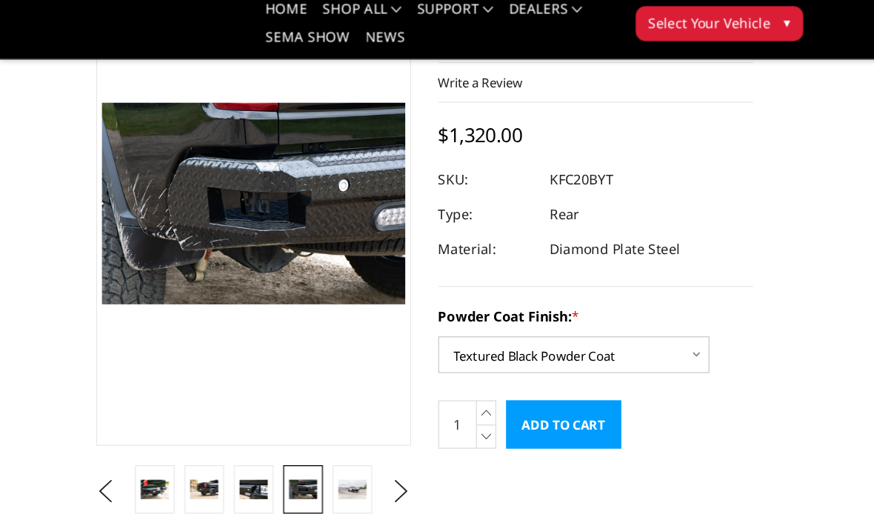
click at [270, 379] on img at bounding box center [269, 385] width 21 height 14
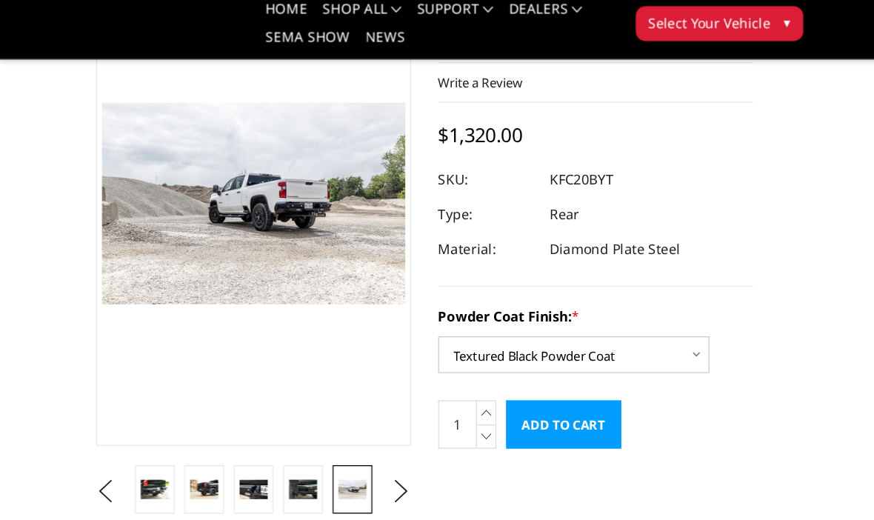
click at [307, 376] on button "Next" at bounding box center [307, 387] width 22 height 22
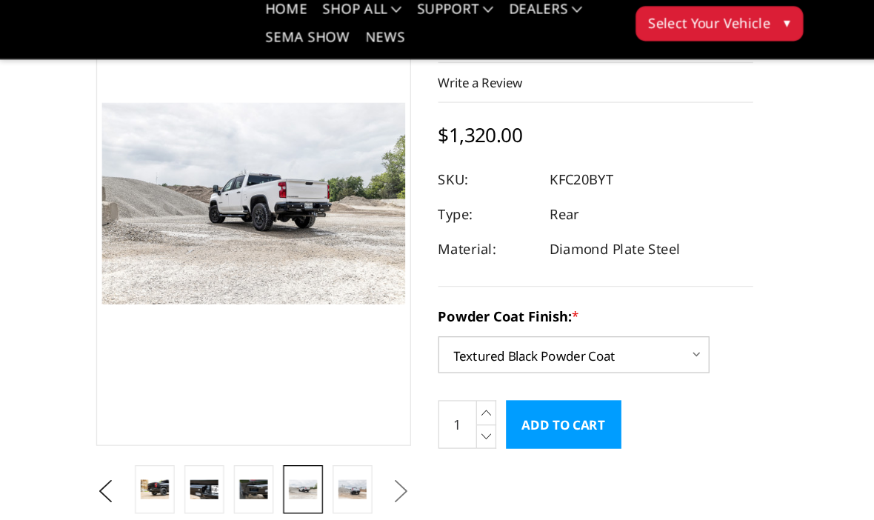
click at [269, 382] on img at bounding box center [269, 385] width 21 height 14
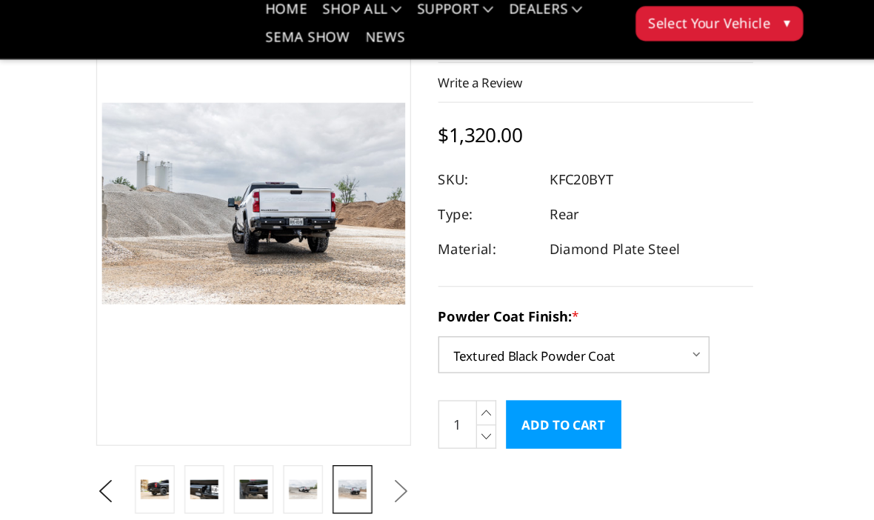
click at [308, 376] on button "Next" at bounding box center [307, 387] width 22 height 22
click at [305, 376] on button "Next" at bounding box center [307, 387] width 22 height 22
click at [231, 379] on img at bounding box center [232, 385] width 21 height 14
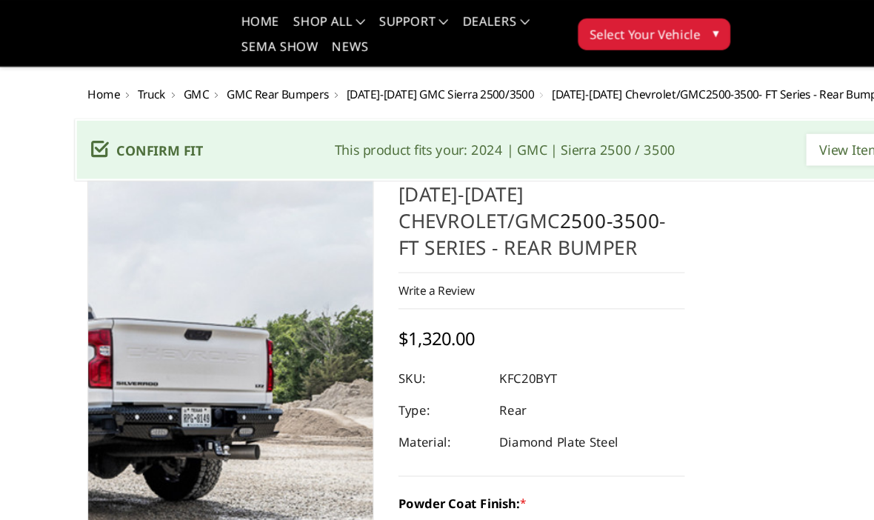
scroll to position [0, 0]
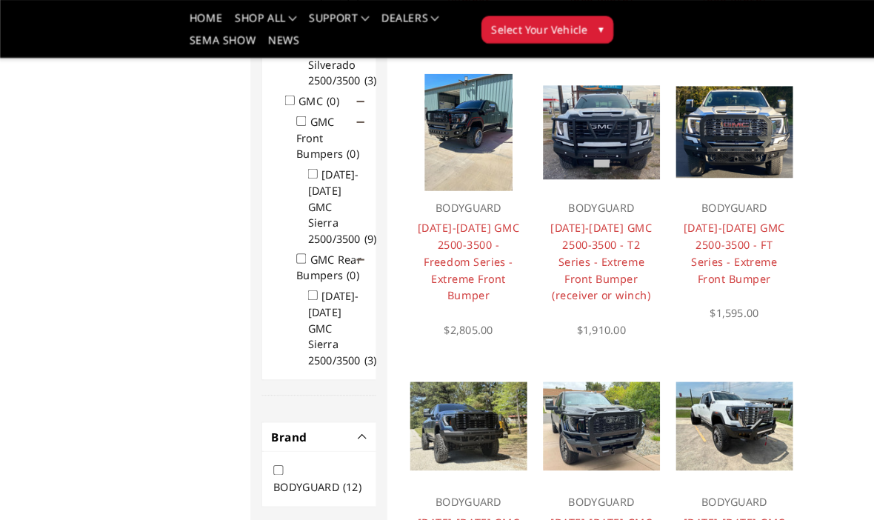
scroll to position [421, 0]
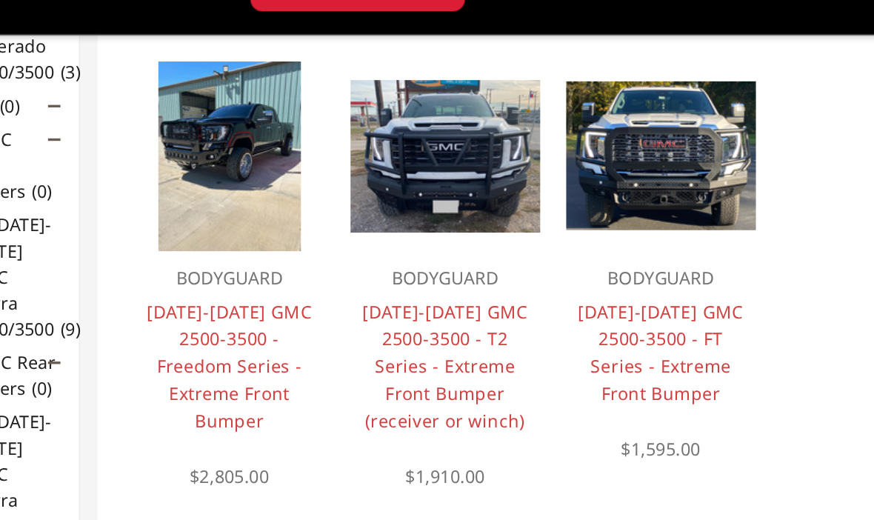
click at [683, 214] on link "[DATE]-[DATE] GMC 2500-3500 - FT Series - Extreme Front Bumper" at bounding box center [732, 245] width 99 height 63
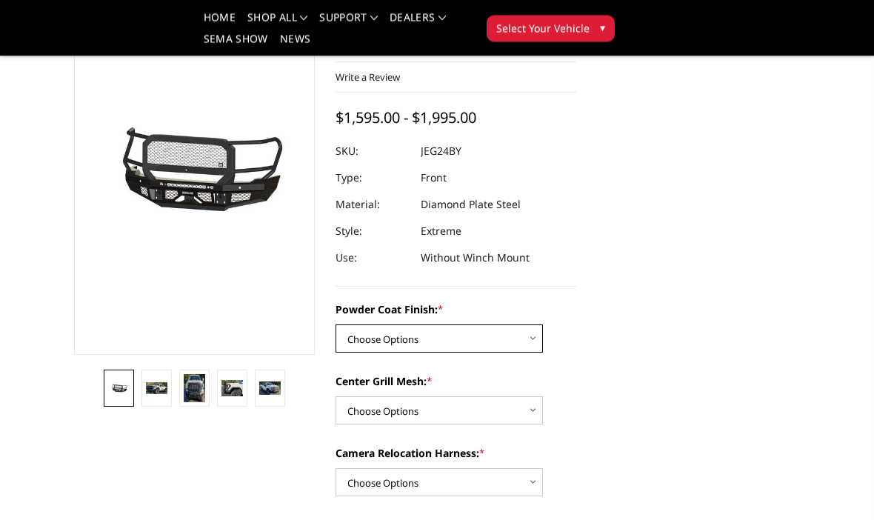
click at [533, 334] on select "Choose Options Bare Metal Gloss Black Powder Coat Textured Black Powder Coat" at bounding box center [439, 339] width 207 height 28
select select "3286"
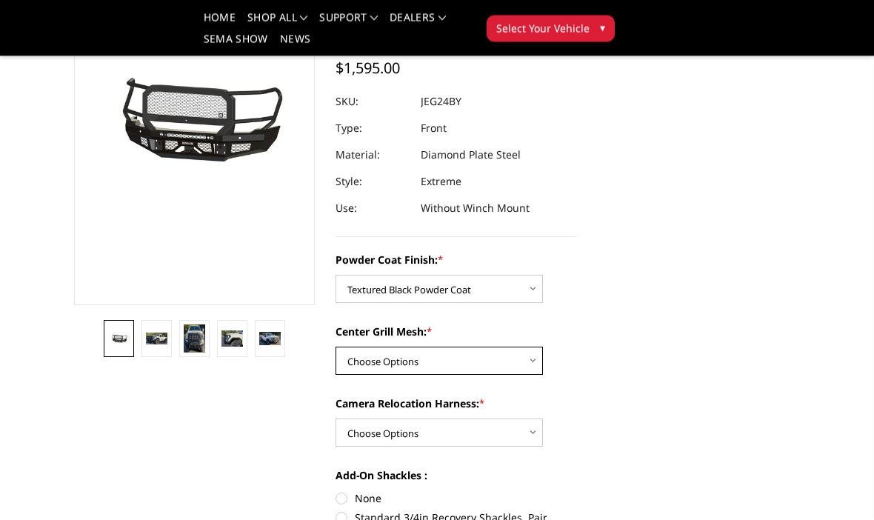
click at [511, 360] on select "Choose Options WITH Expanded Metal in Center Grill WITHOUT Expanded Metal in Ce…" at bounding box center [439, 362] width 207 height 28
select select "3288"
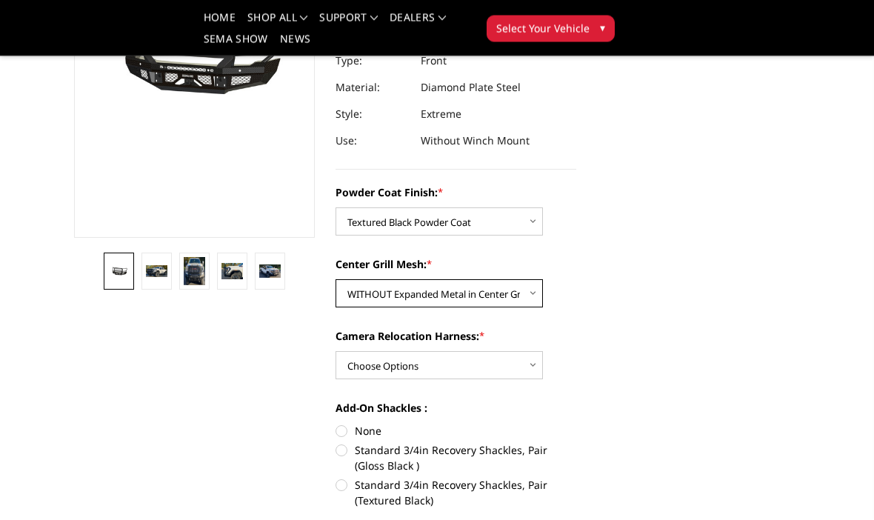
scroll to position [288, 0]
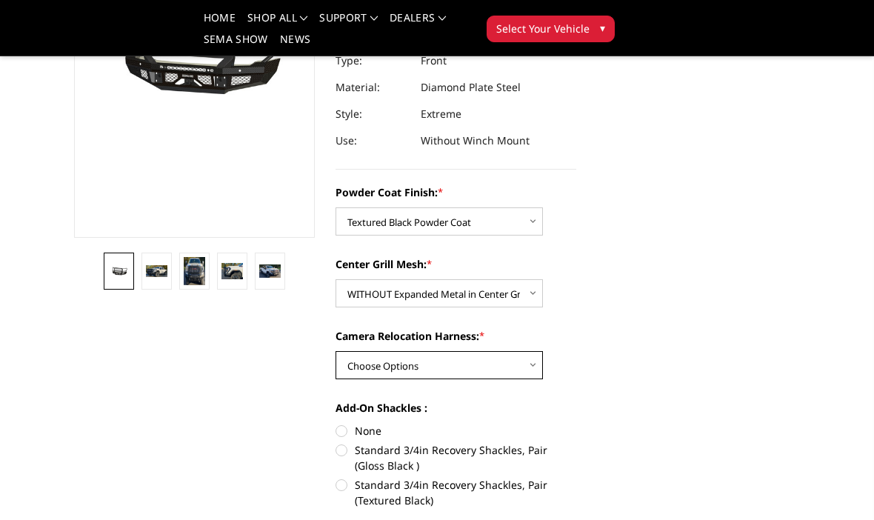
click at [529, 368] on select "Choose Options WITH Camera Relocation Harness WITHOUT Camera Relocation Harness" at bounding box center [439, 365] width 207 height 28
select select "3290"
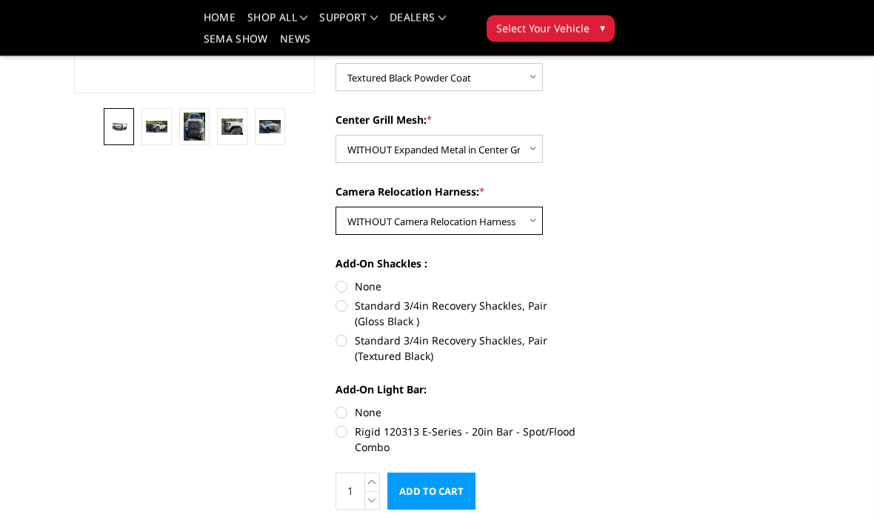
scroll to position [437, 0]
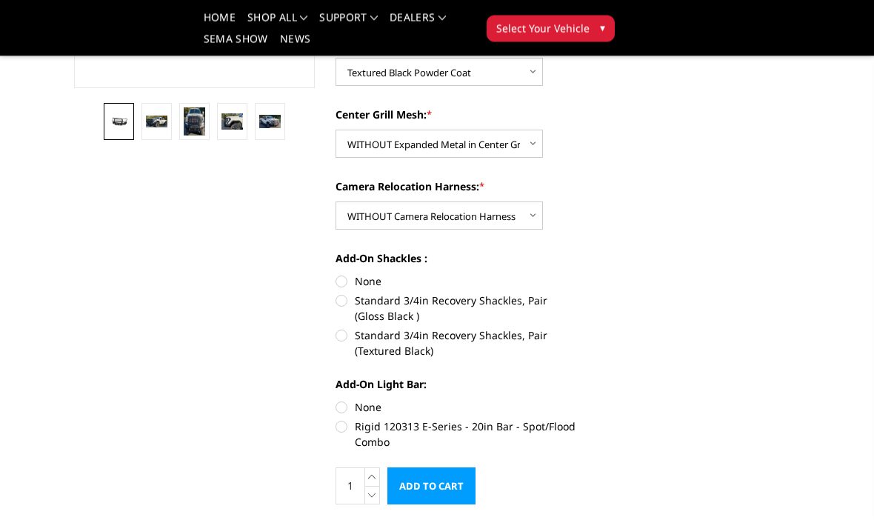
click at [345, 343] on label "Standard 3/4in Recovery Shackles, Pair (Textured Black)" at bounding box center [456, 343] width 241 height 31
click at [576, 294] on input "Standard 3/4in Recovery Shackles, Pair (Textured Black)" at bounding box center [576, 293] width 1 height 1
radio input "true"
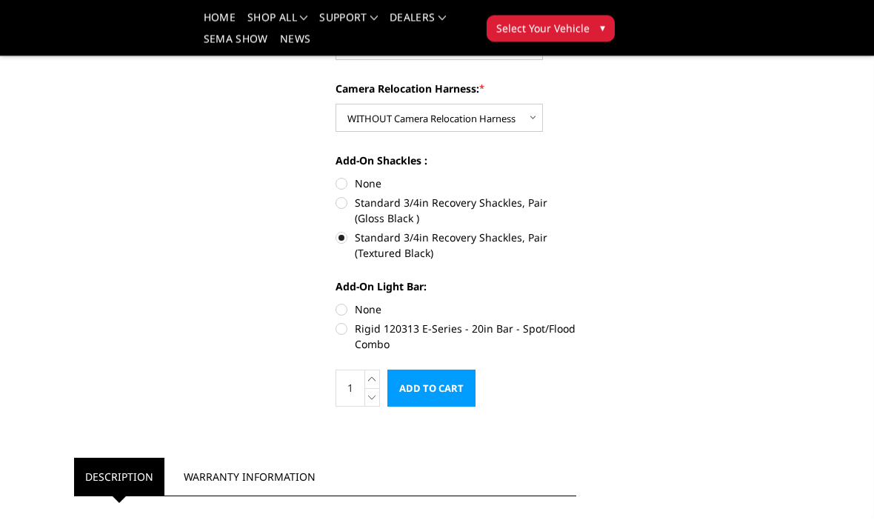
click at [350, 330] on label "Rigid 120313 E-Series - 20in Bar - Spot/Flood Combo" at bounding box center [456, 337] width 241 height 31
click at [576, 303] on input "Rigid 120313 E-Series - 20in Bar - Spot/Flood Combo" at bounding box center [576, 302] width 1 height 1
radio input "true"
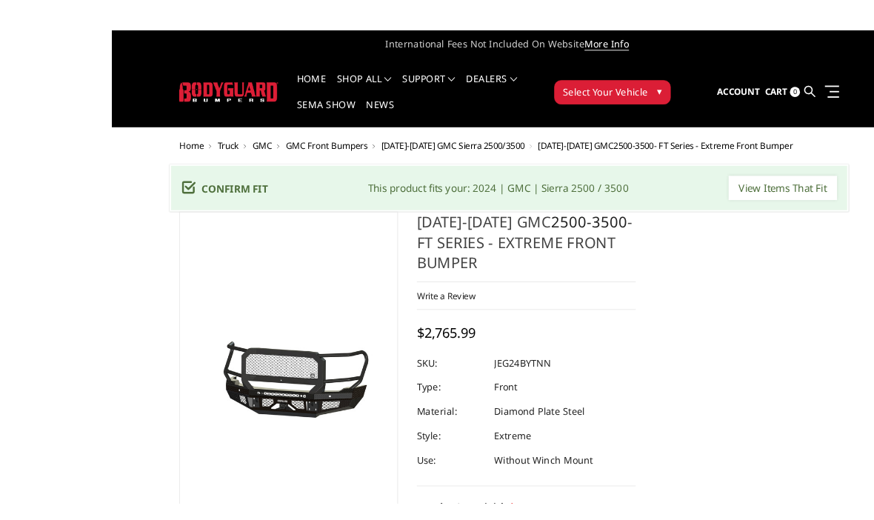
scroll to position [4, 0]
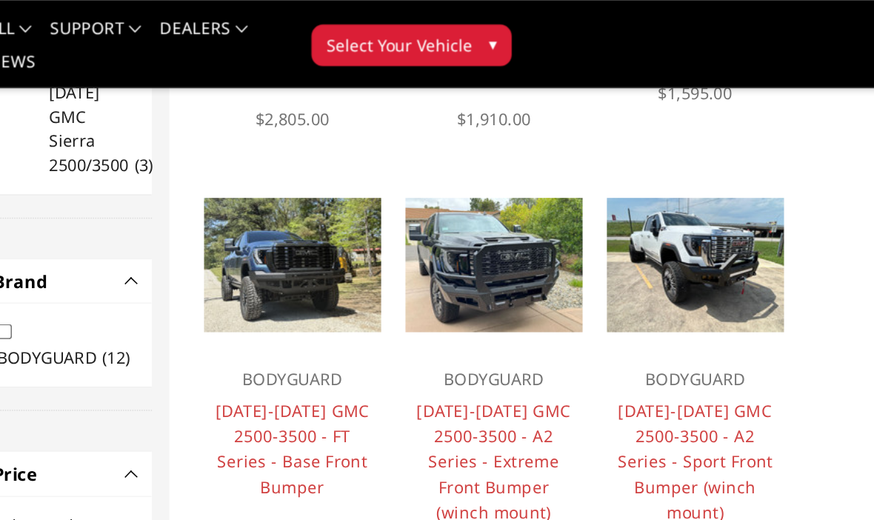
scroll to position [608, 0]
